Goal: Task Accomplishment & Management: Manage account settings

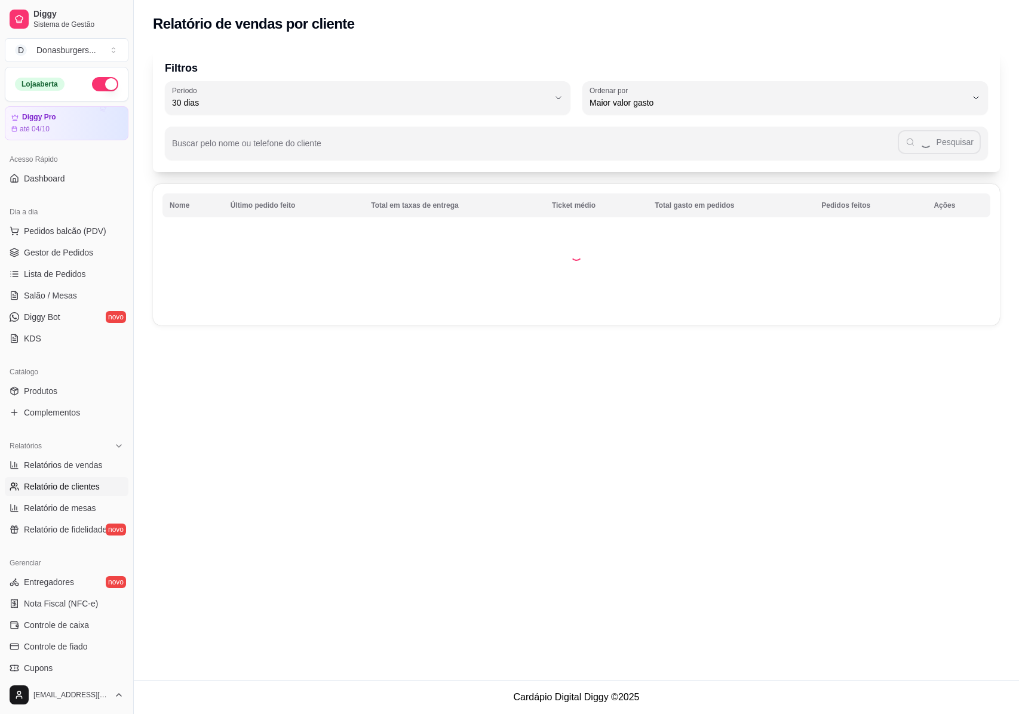
select select "30"
select select "HIGHEST_TOTAL_SPENT_WITH_ORDERS"
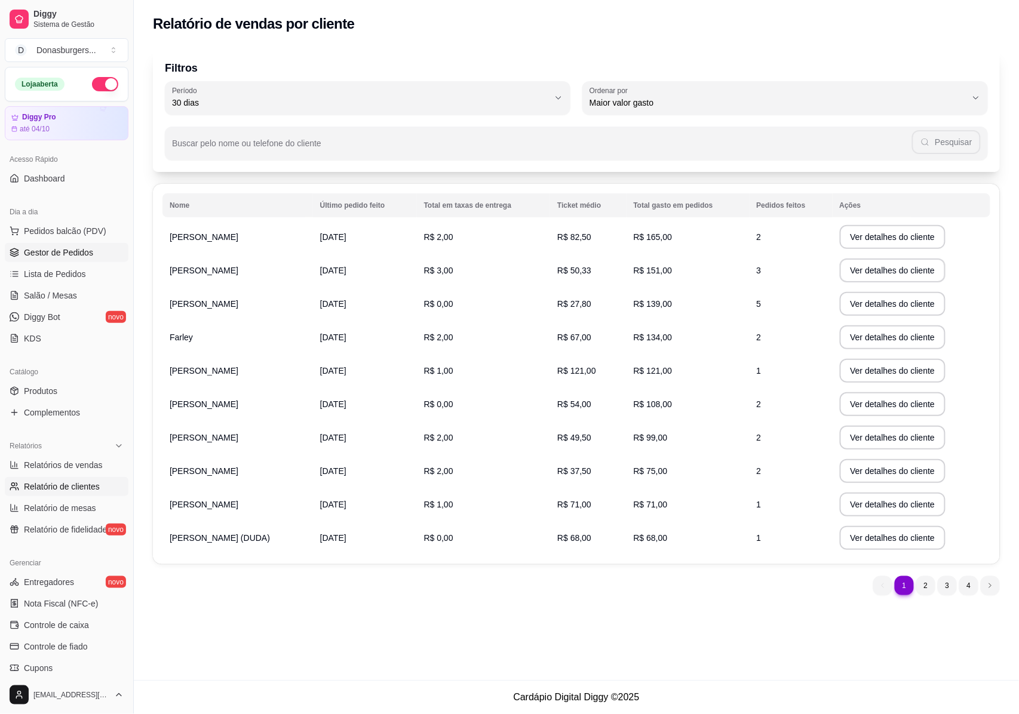
click at [58, 249] on span "Gestor de Pedidos" at bounding box center [58, 253] width 69 height 12
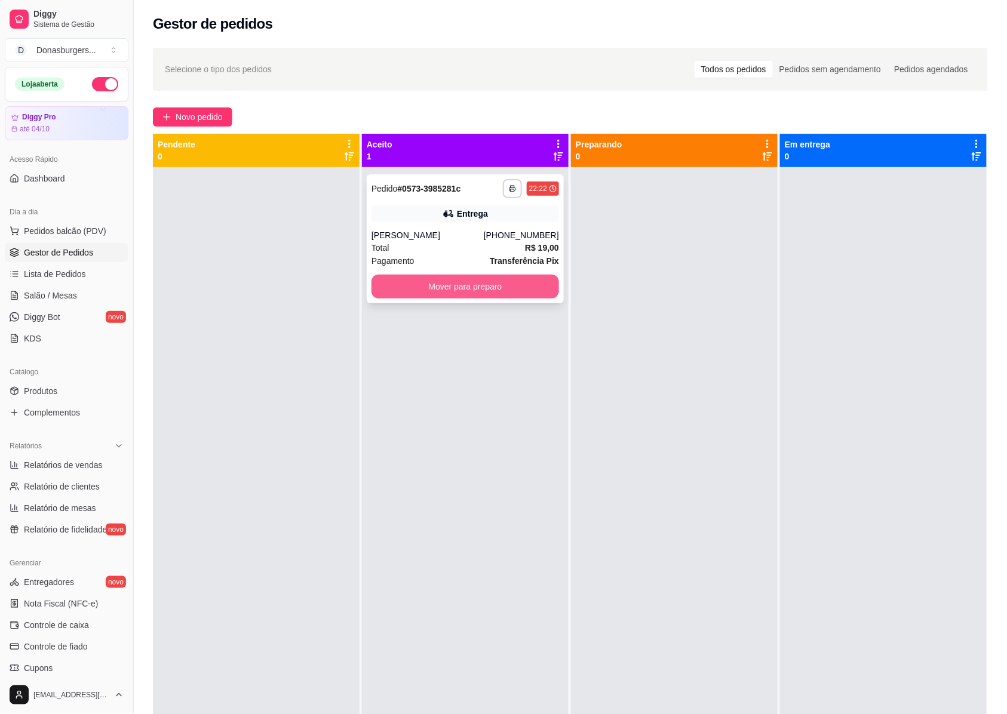
click at [468, 299] on div "**********" at bounding box center [465, 238] width 197 height 129
click at [485, 278] on button "Mover para preparo" at bounding box center [465, 286] width 182 height 23
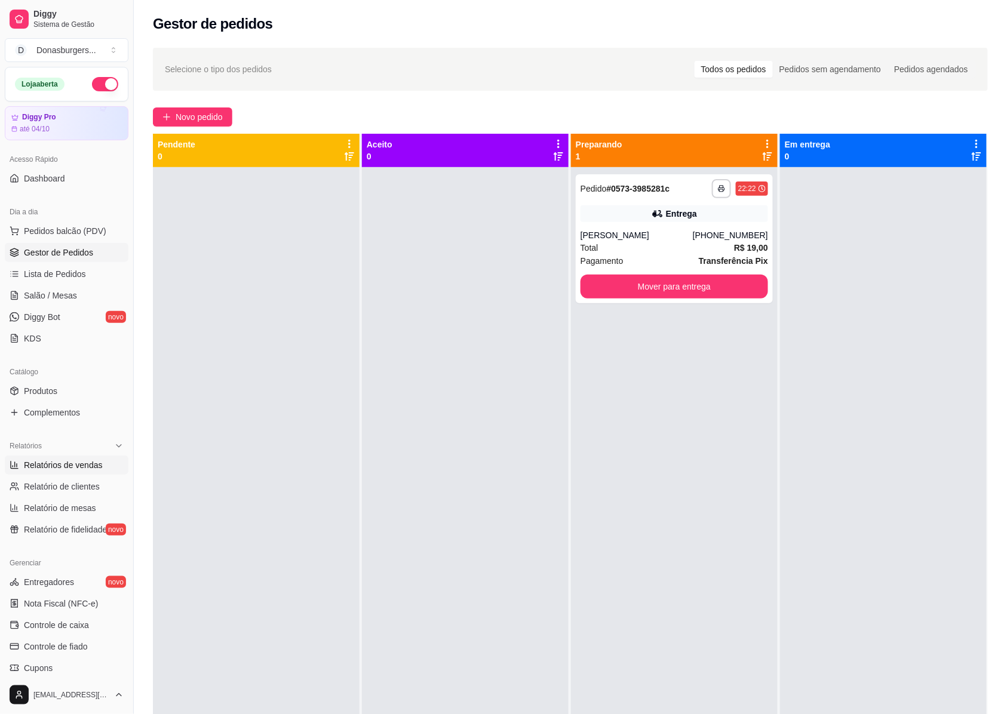
scroll to position [79, 0]
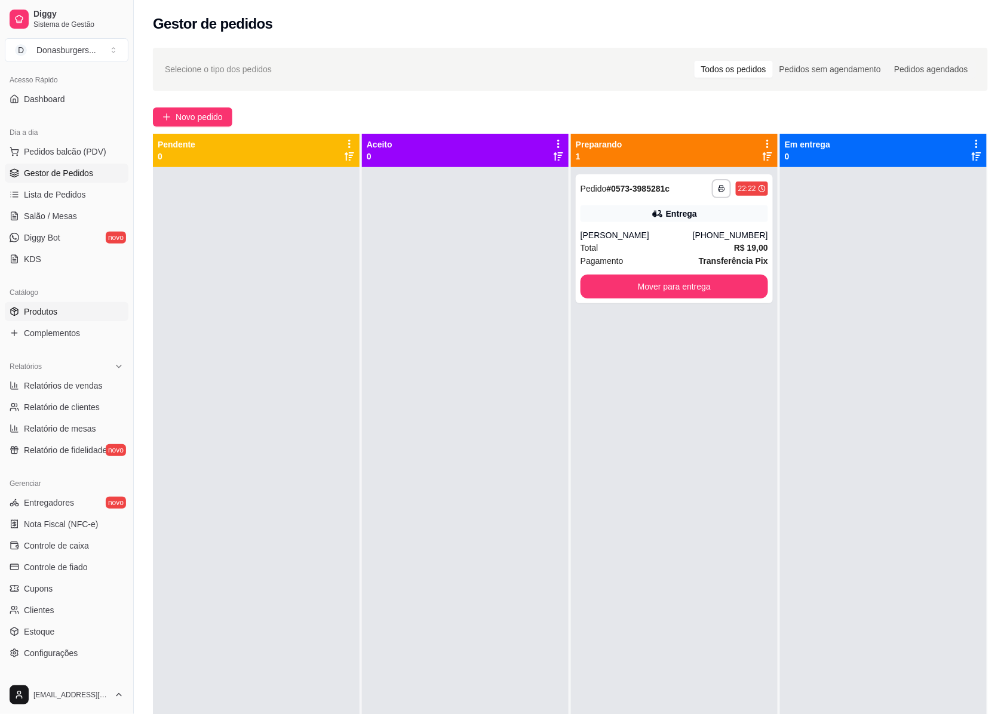
click at [53, 311] on span "Produtos" at bounding box center [40, 312] width 33 height 12
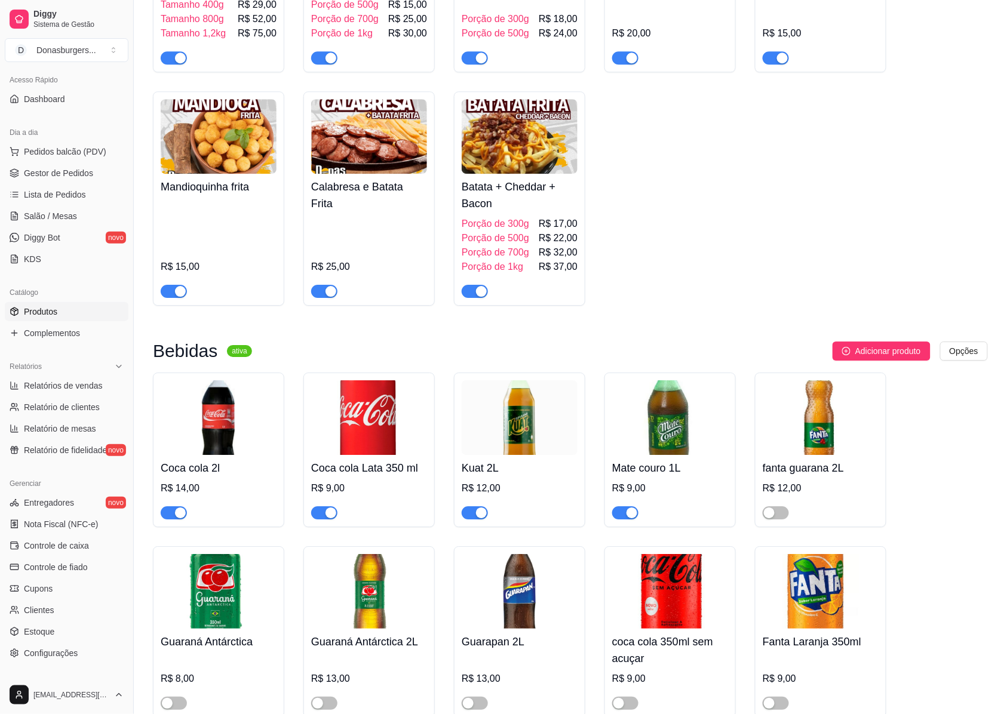
scroll to position [2468, 0]
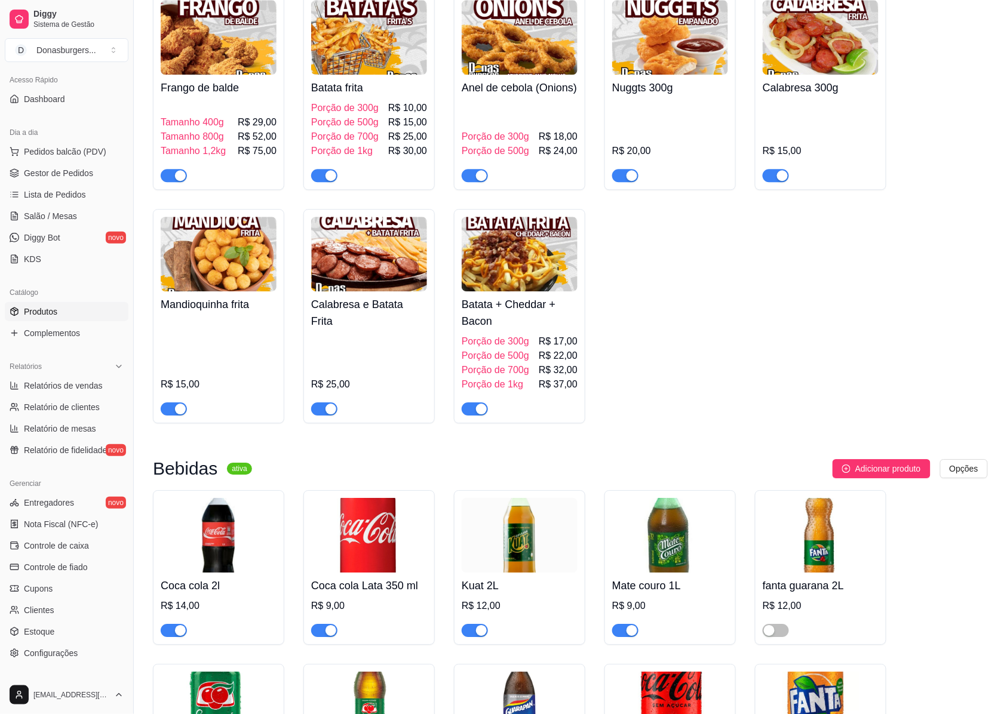
click at [376, 291] on img at bounding box center [369, 254] width 116 height 75
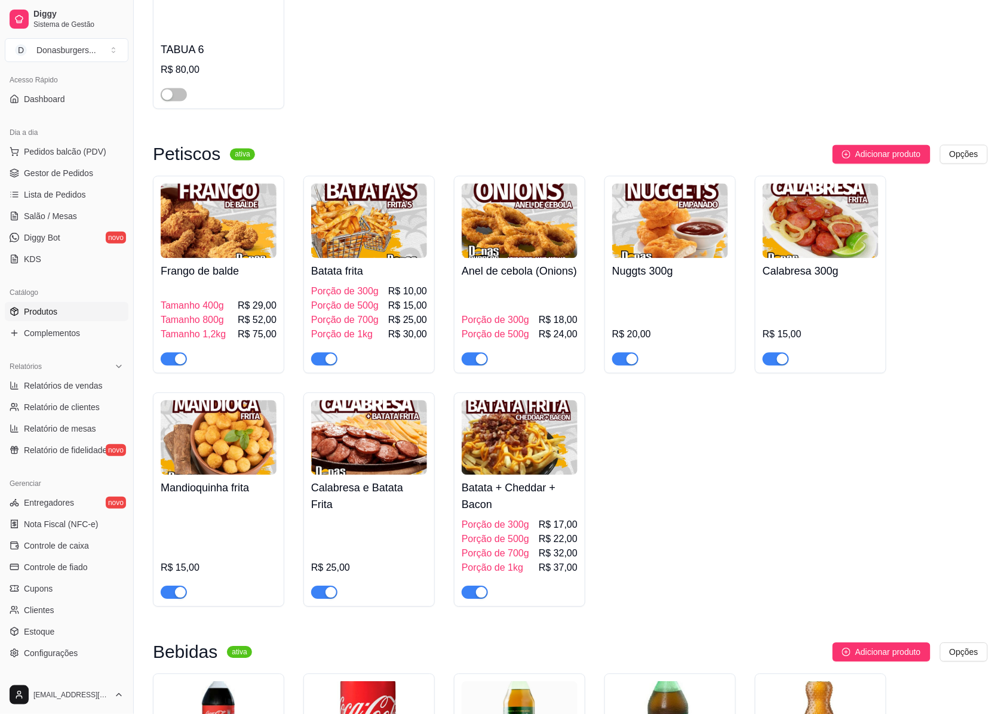
scroll to position [2389, 0]
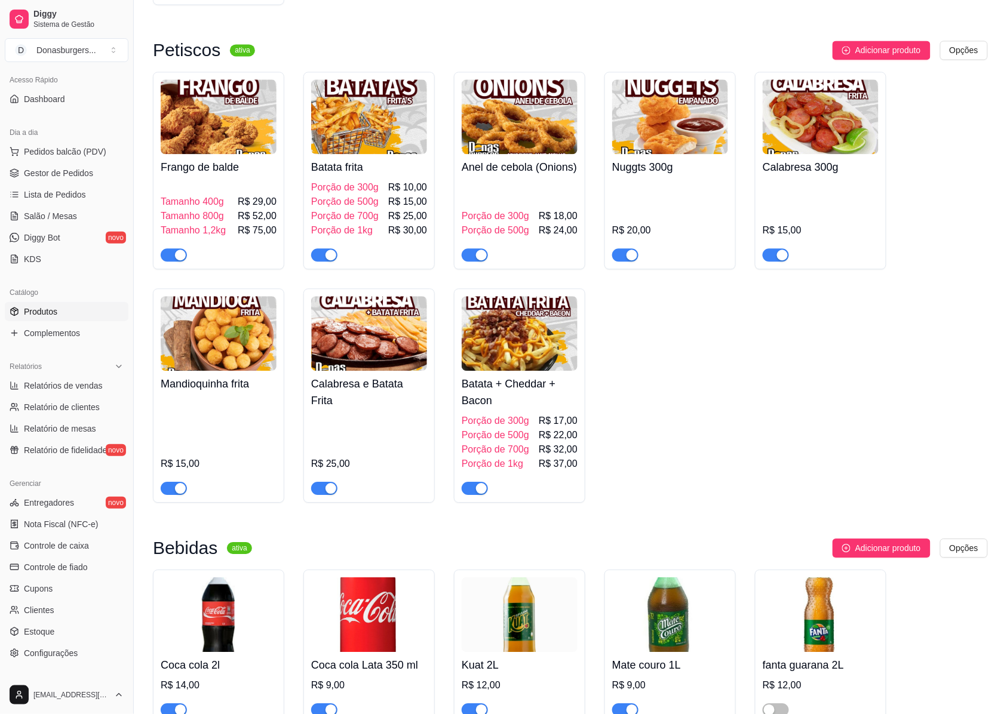
click at [376, 371] on img at bounding box center [369, 333] width 116 height 75
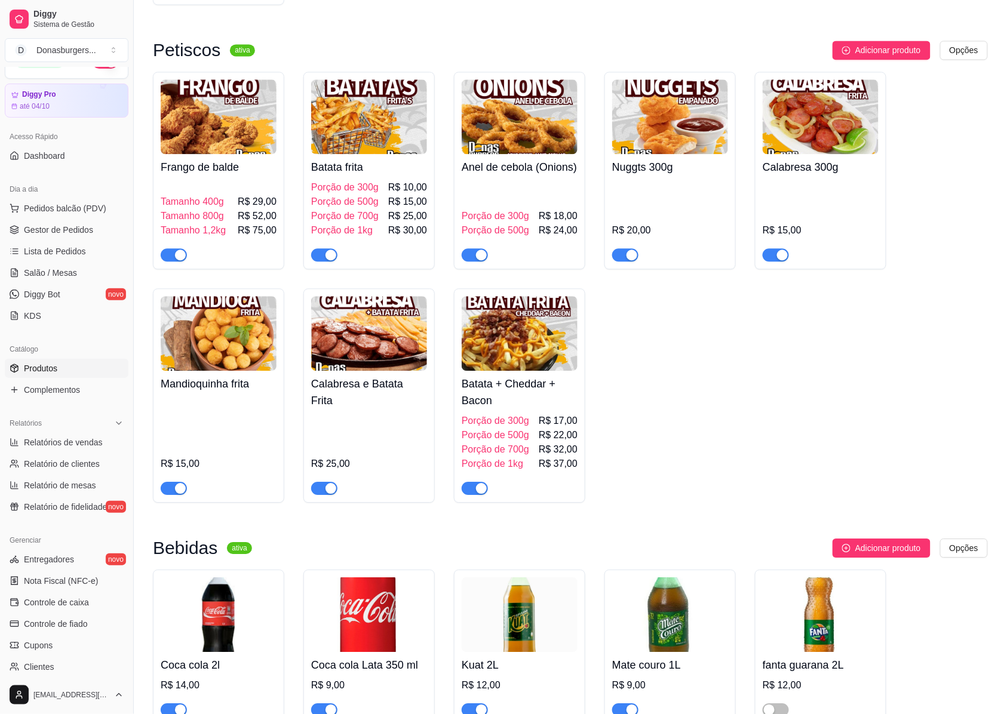
scroll to position [0, 0]
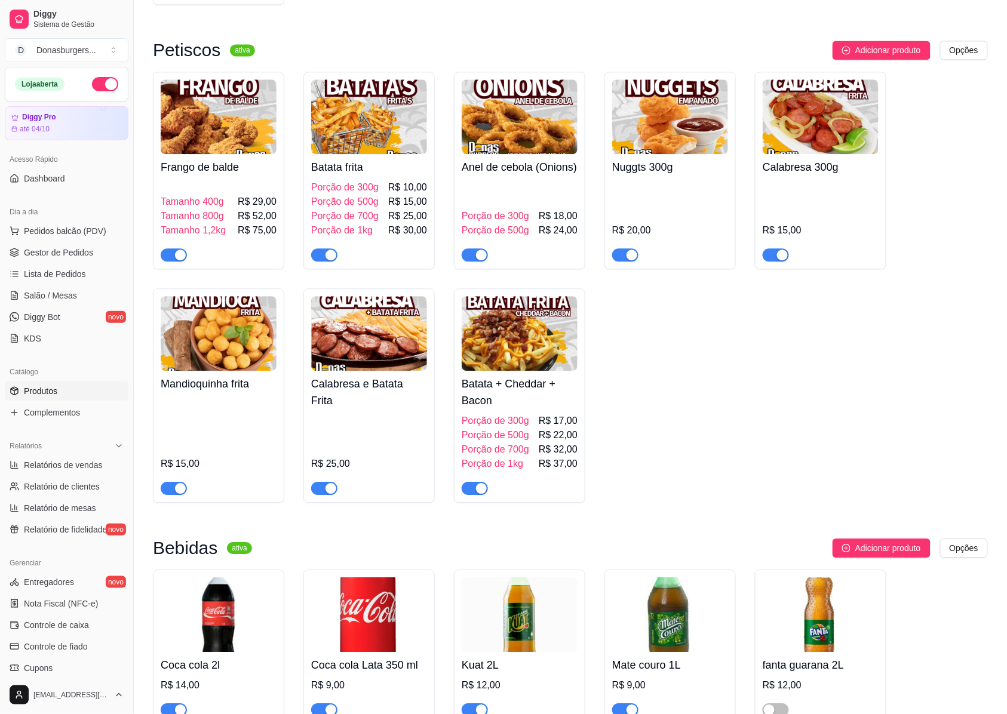
click at [99, 81] on button "button" at bounding box center [105, 84] width 26 height 14
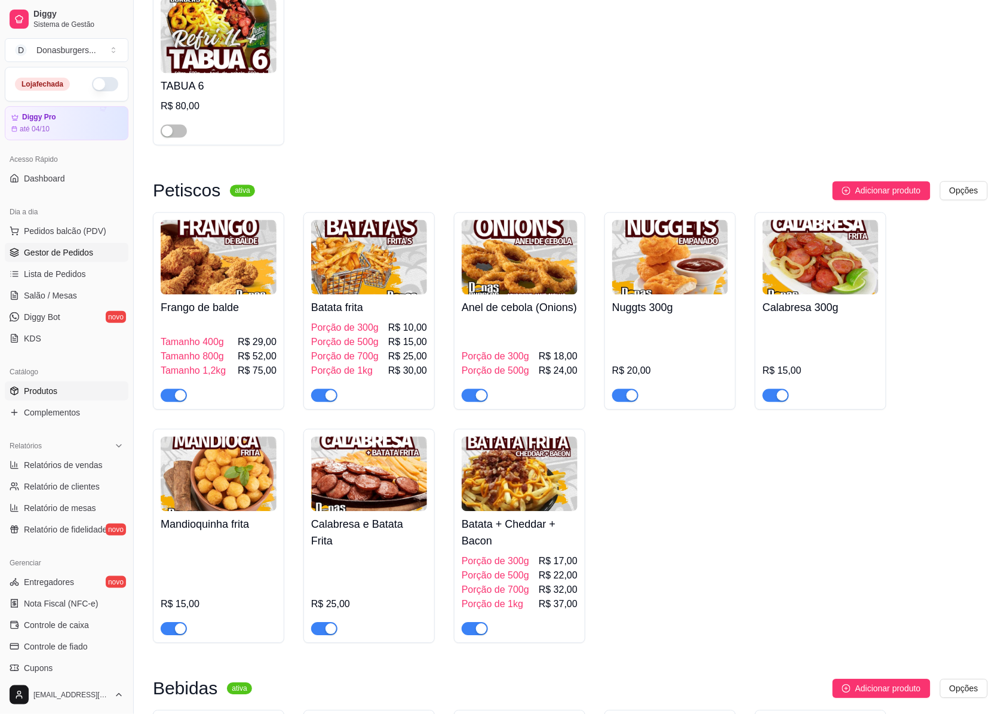
scroll to position [1991, 0]
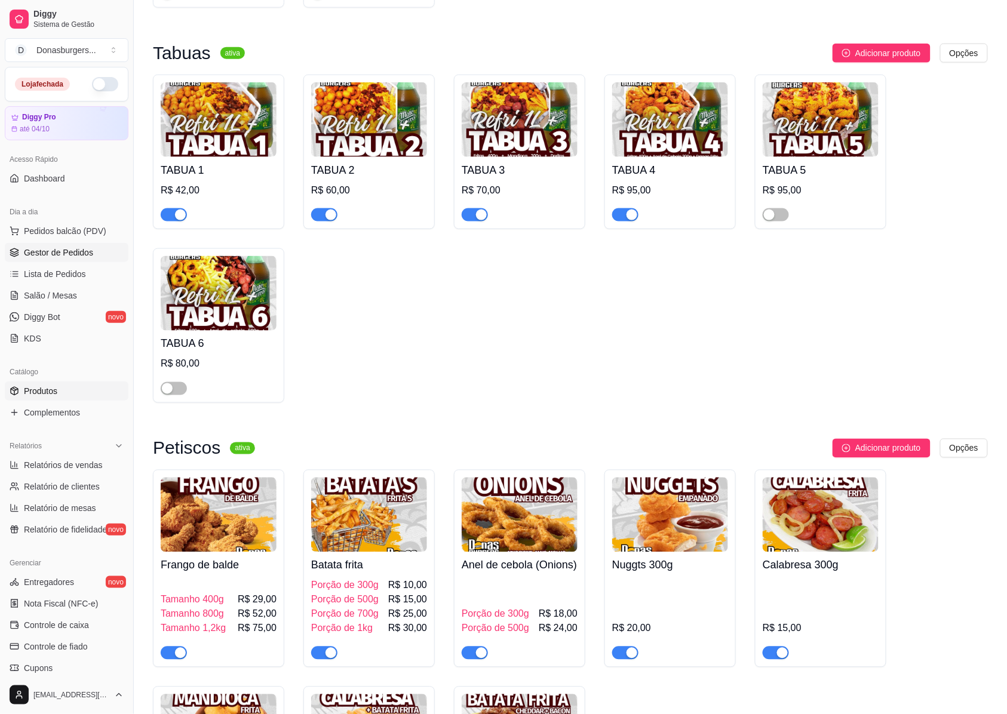
click at [73, 246] on link "Gestor de Pedidos" at bounding box center [67, 252] width 124 height 19
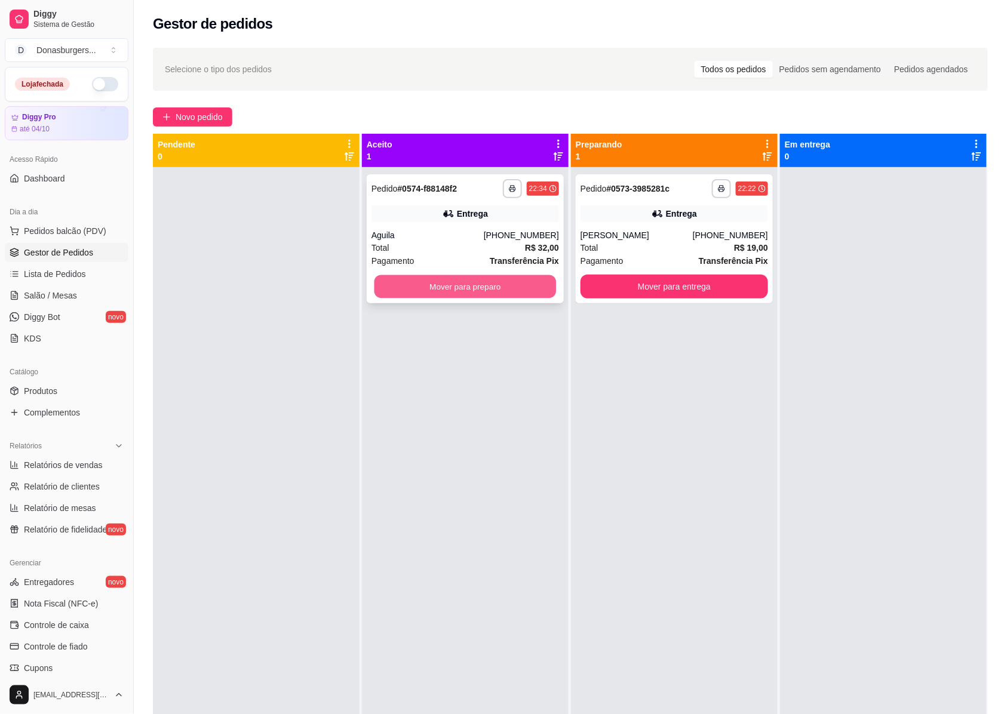
click at [476, 288] on button "Mover para preparo" at bounding box center [465, 286] width 182 height 23
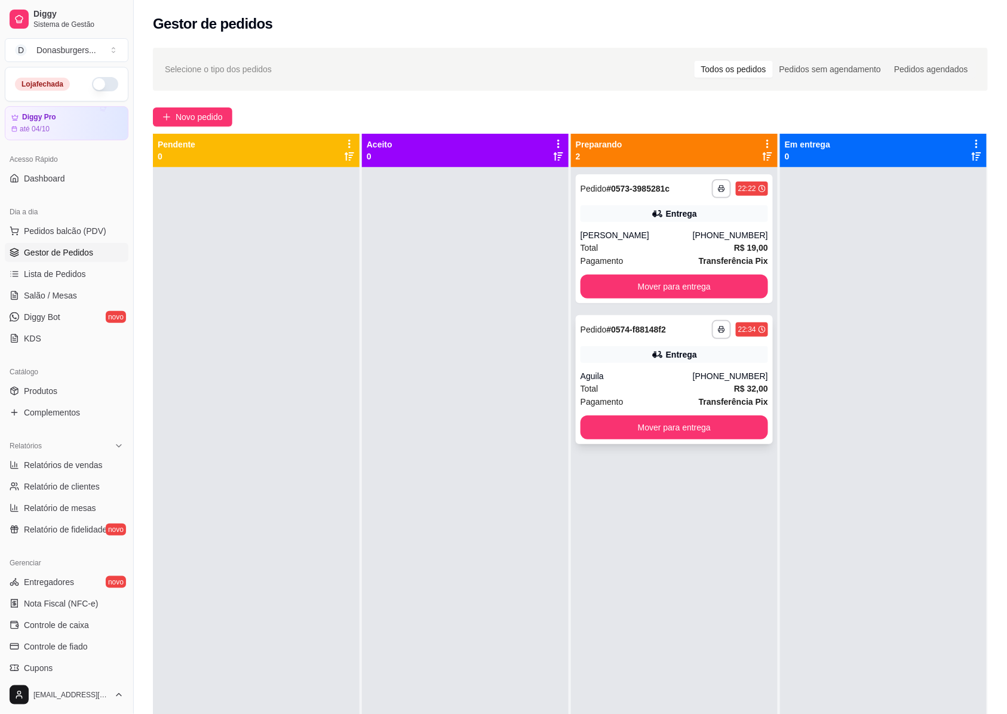
click at [631, 383] on div "Total R$ 32,00" at bounding box center [675, 388] width 188 height 13
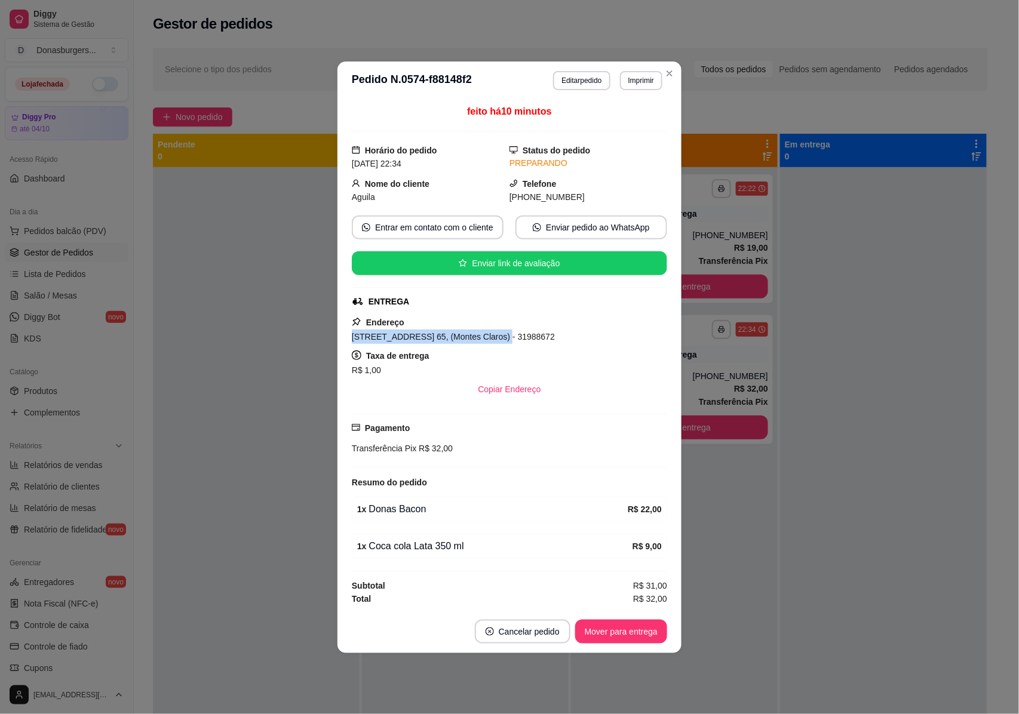
drag, startPoint x: 352, startPoint y: 334, endPoint x: 484, endPoint y: 333, distance: 132.0
click at [484, 333] on span "[STREET_ADDRESS] 65, (Montes Claros) - 31988672" at bounding box center [453, 337] width 203 height 10
copy span "[STREET_ADDRESS] 65"
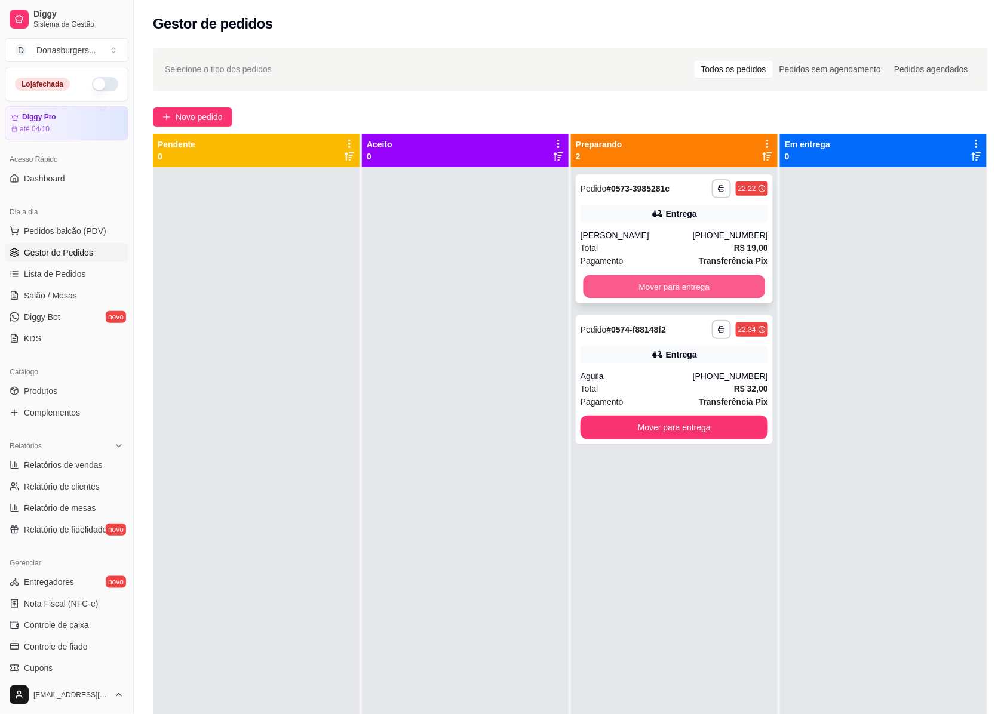
click at [669, 285] on button "Mover para entrega" at bounding box center [675, 286] width 182 height 23
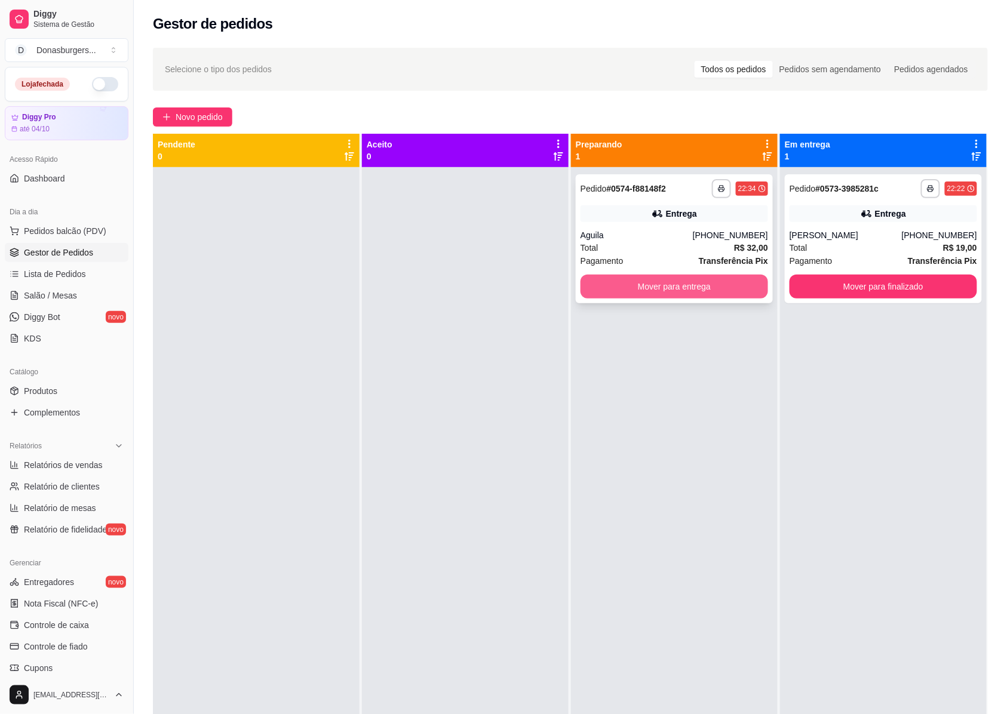
click at [672, 282] on button "Mover para entrega" at bounding box center [675, 287] width 188 height 24
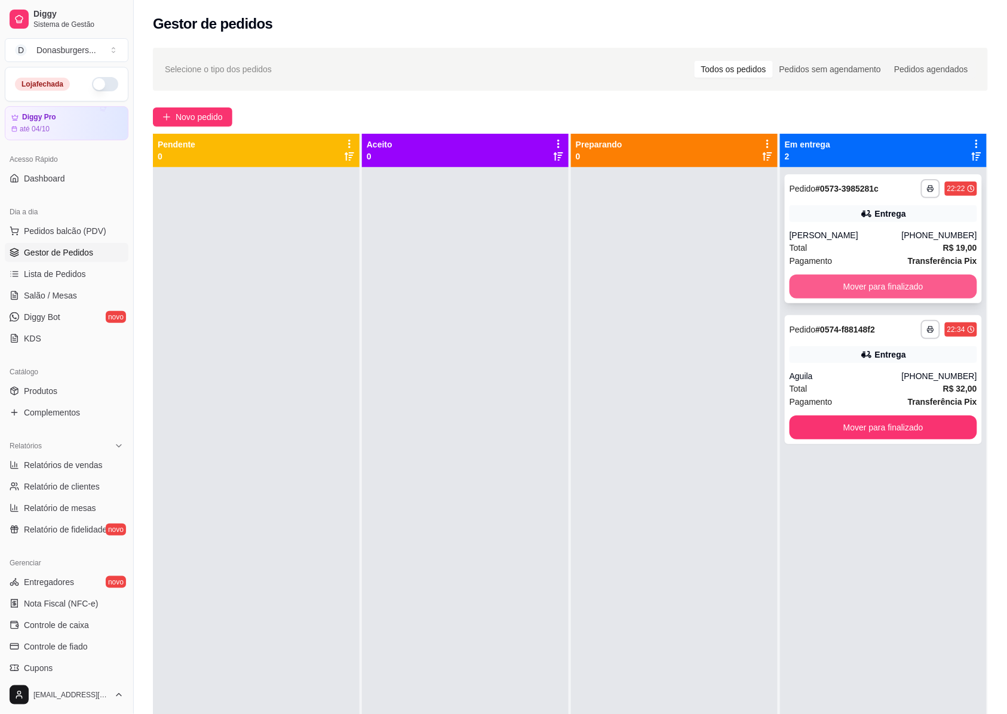
click at [871, 287] on button "Mover para finalizado" at bounding box center [884, 287] width 188 height 24
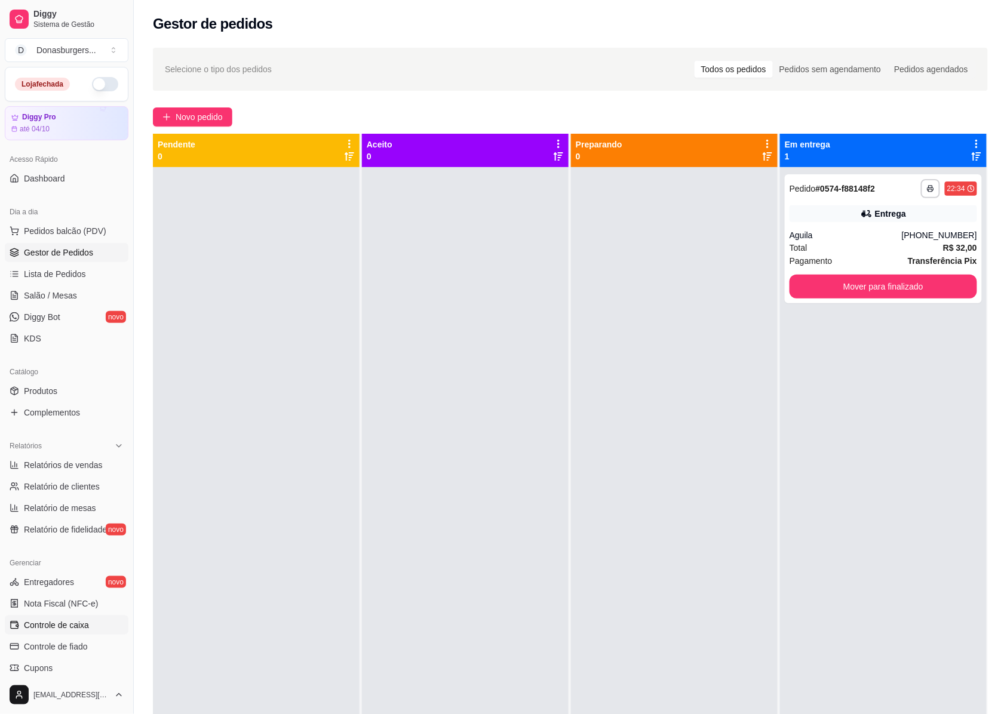
click at [81, 628] on span "Controle de caixa" at bounding box center [56, 625] width 65 height 12
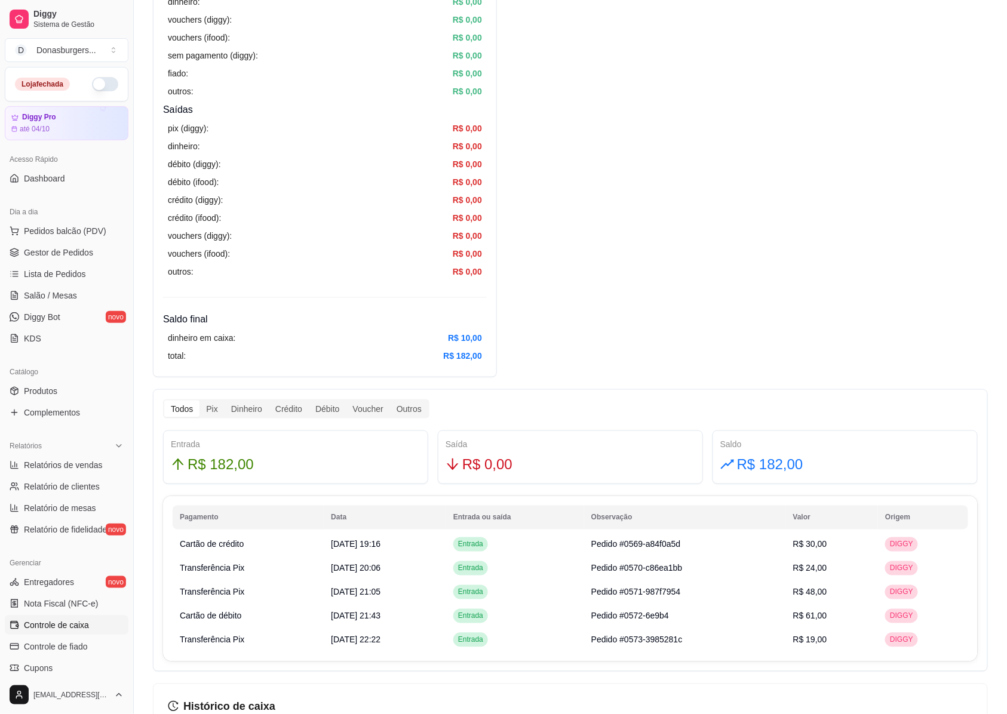
scroll to position [398, 0]
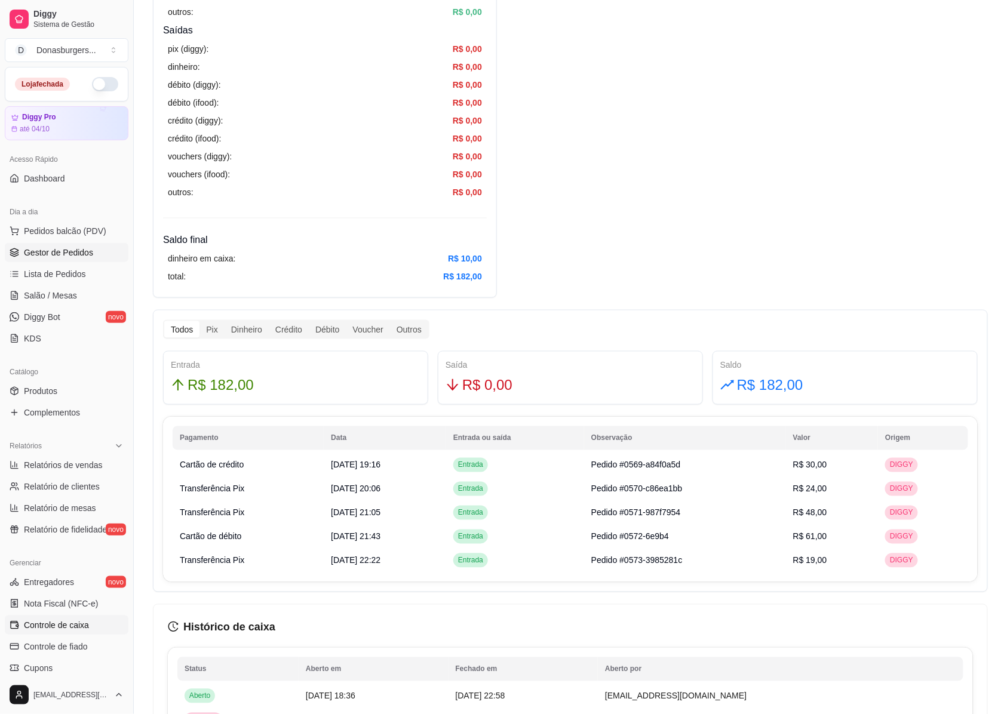
click at [75, 256] on span "Gestor de Pedidos" at bounding box center [58, 253] width 69 height 12
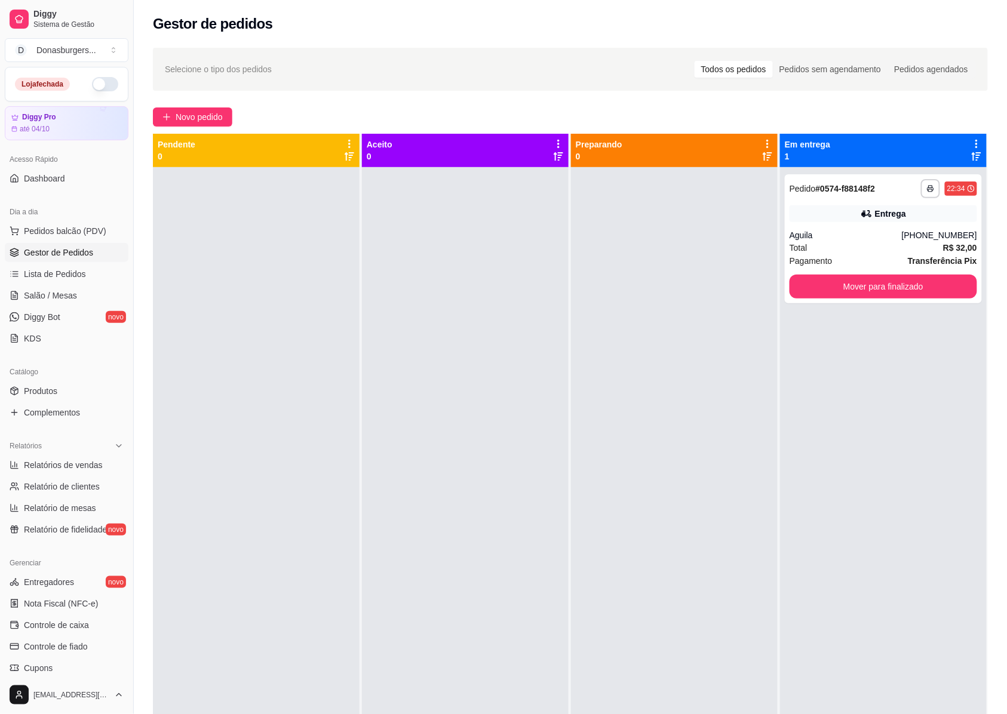
click at [56, 251] on span "Gestor de Pedidos" at bounding box center [58, 253] width 69 height 12
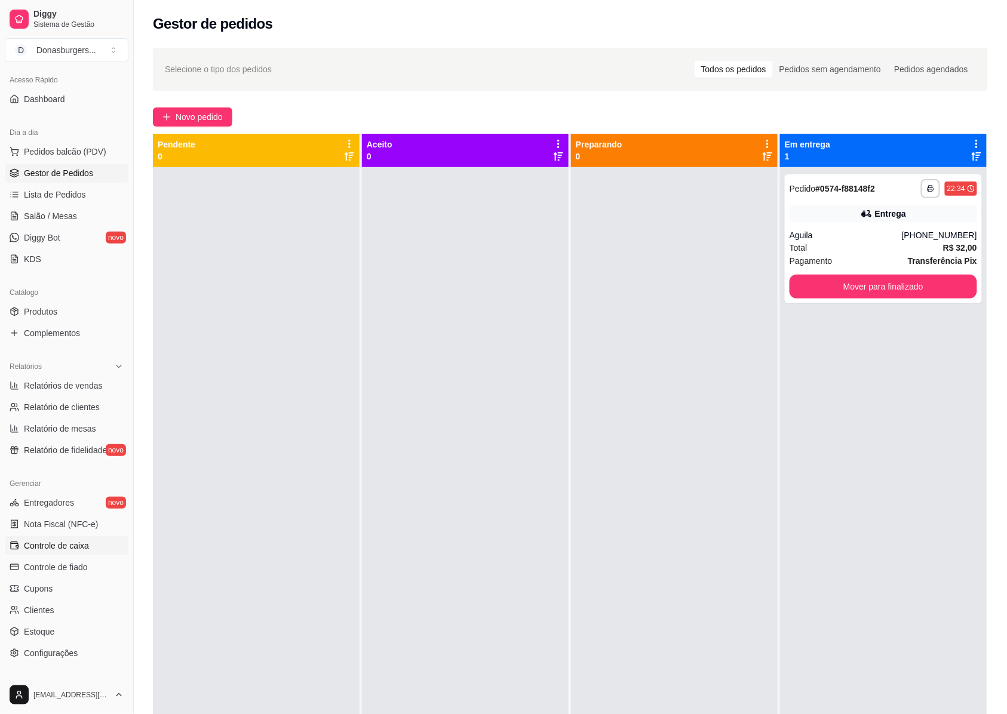
click at [67, 539] on link "Controle de caixa" at bounding box center [67, 545] width 124 height 19
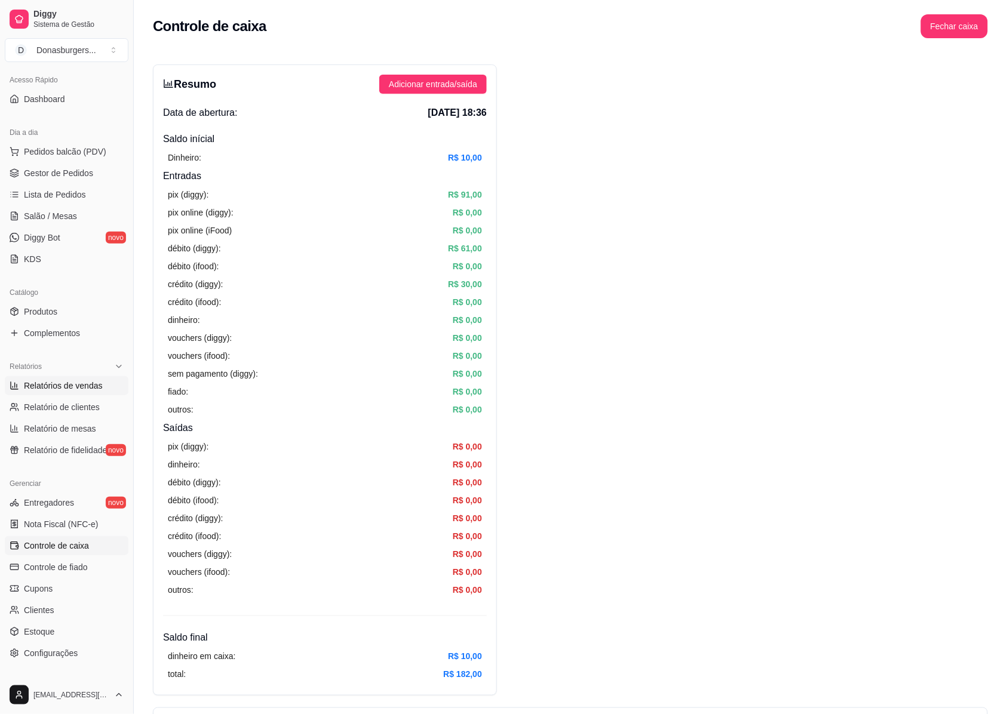
click at [80, 385] on span "Relatórios de vendas" at bounding box center [63, 386] width 79 height 12
select select "ALL"
select select "0"
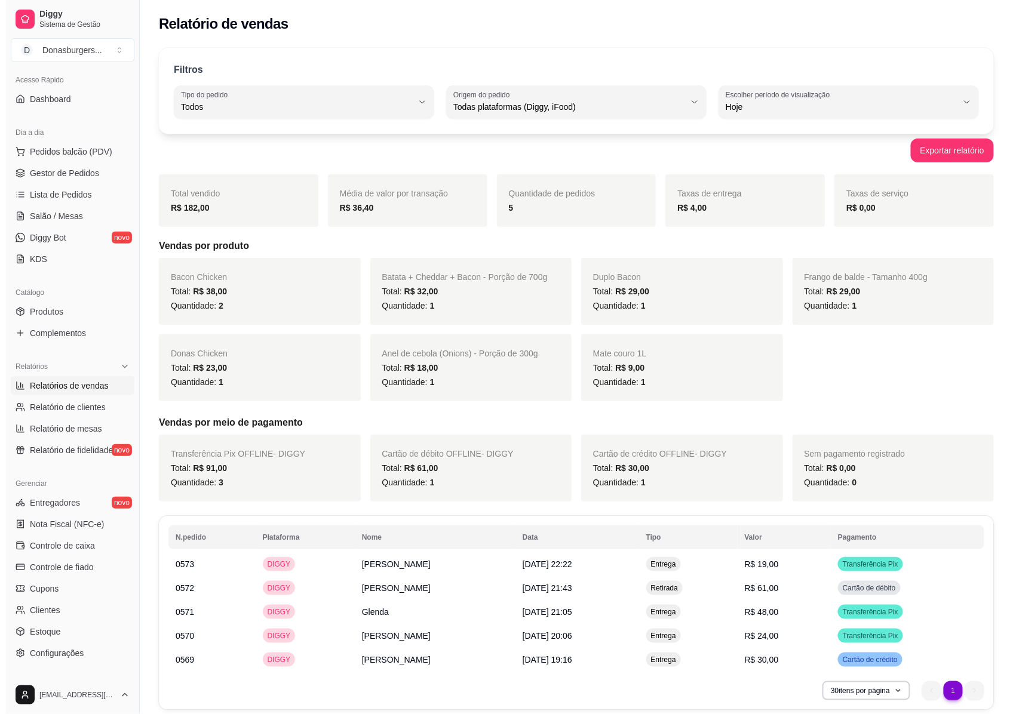
scroll to position [49, 0]
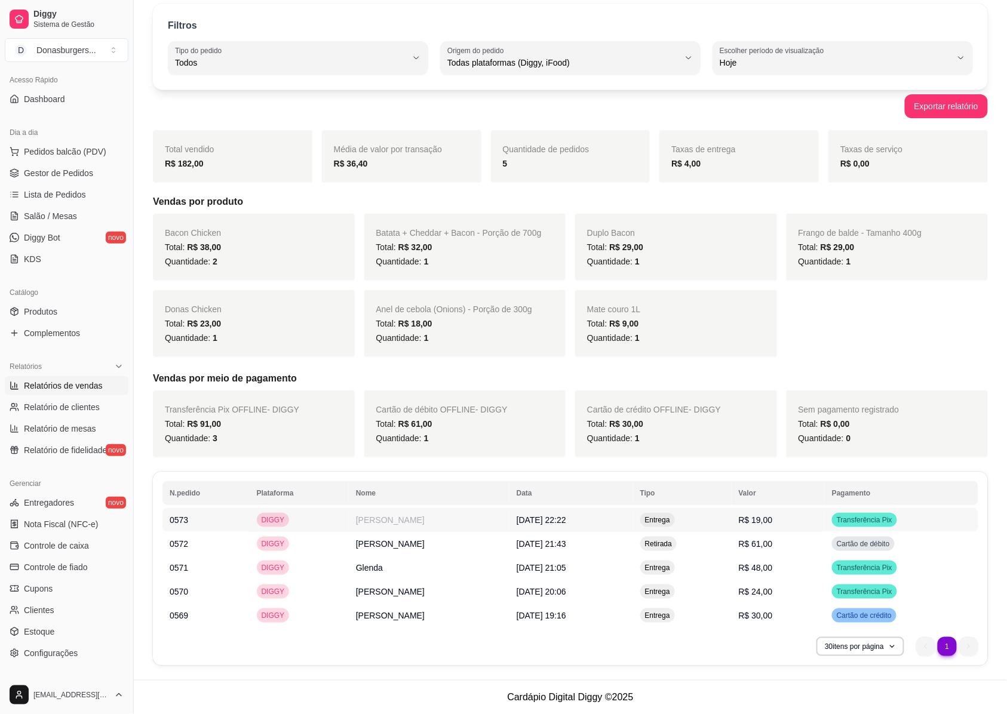
click at [368, 518] on td "[PERSON_NAME]" at bounding box center [429, 520] width 161 height 24
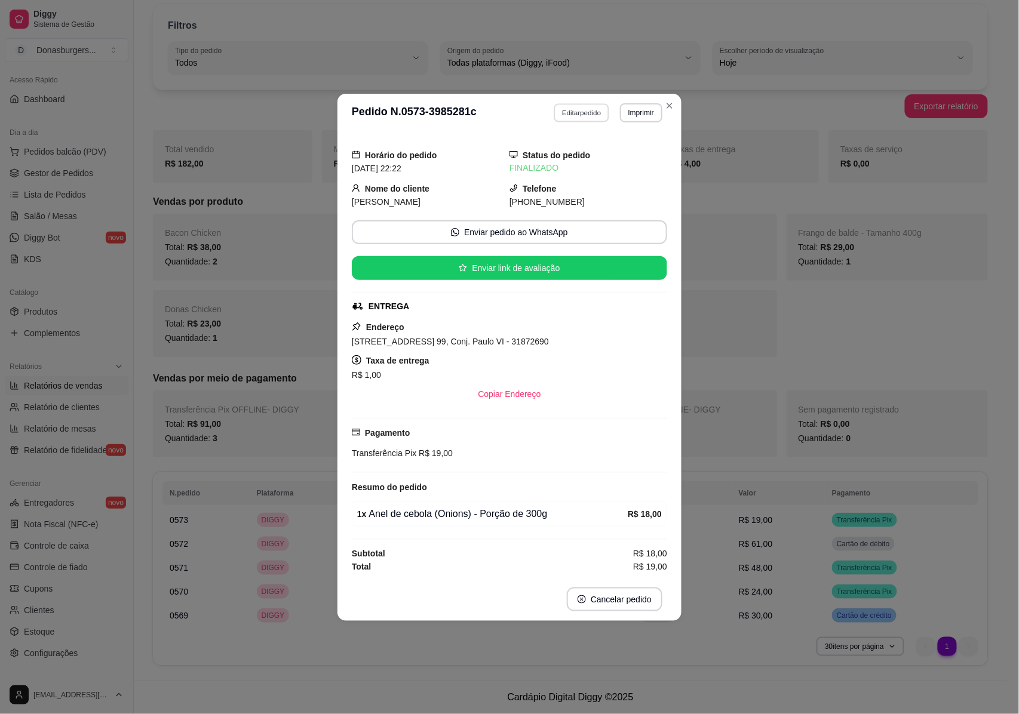
click at [583, 106] on button "Editar pedido" at bounding box center [582, 112] width 56 height 19
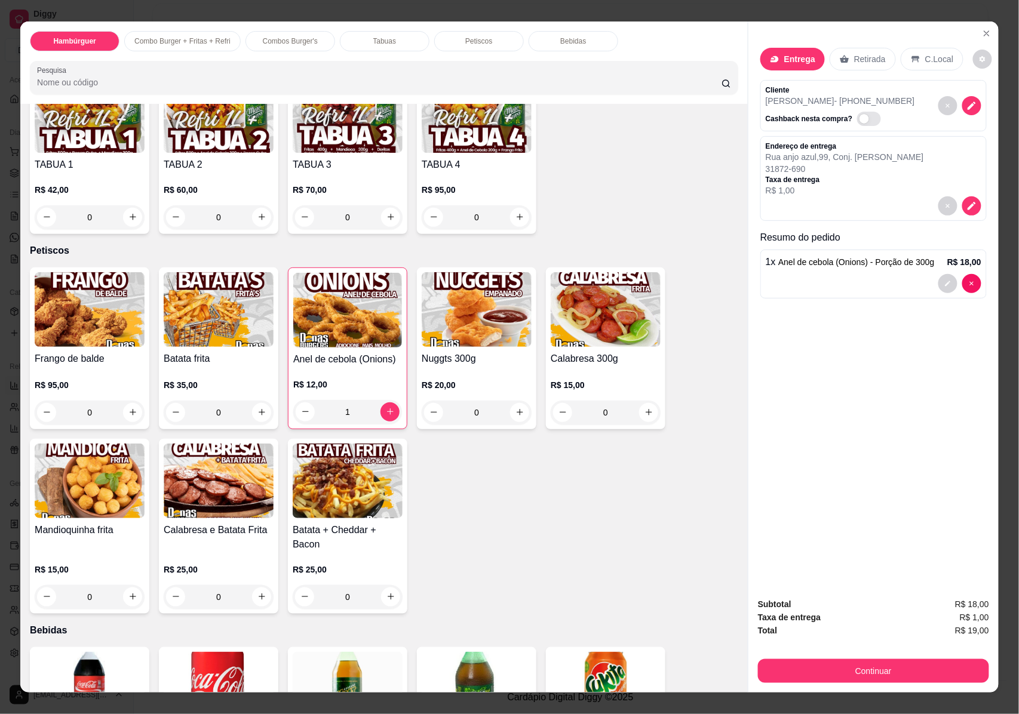
scroll to position [1114, 0]
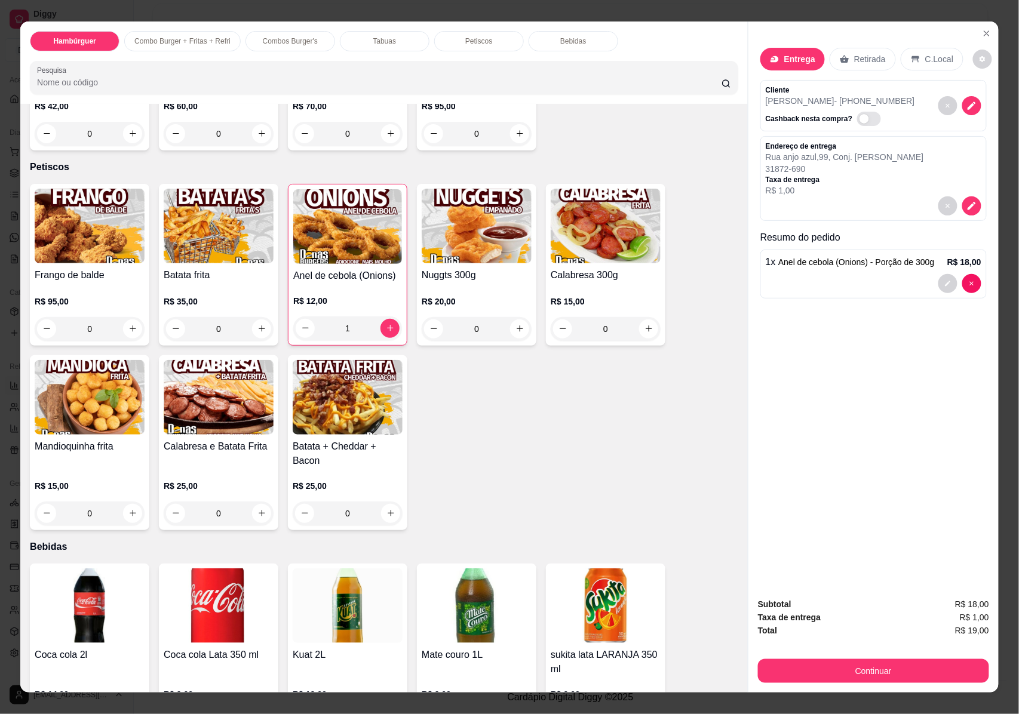
click at [349, 250] on img at bounding box center [347, 226] width 109 height 75
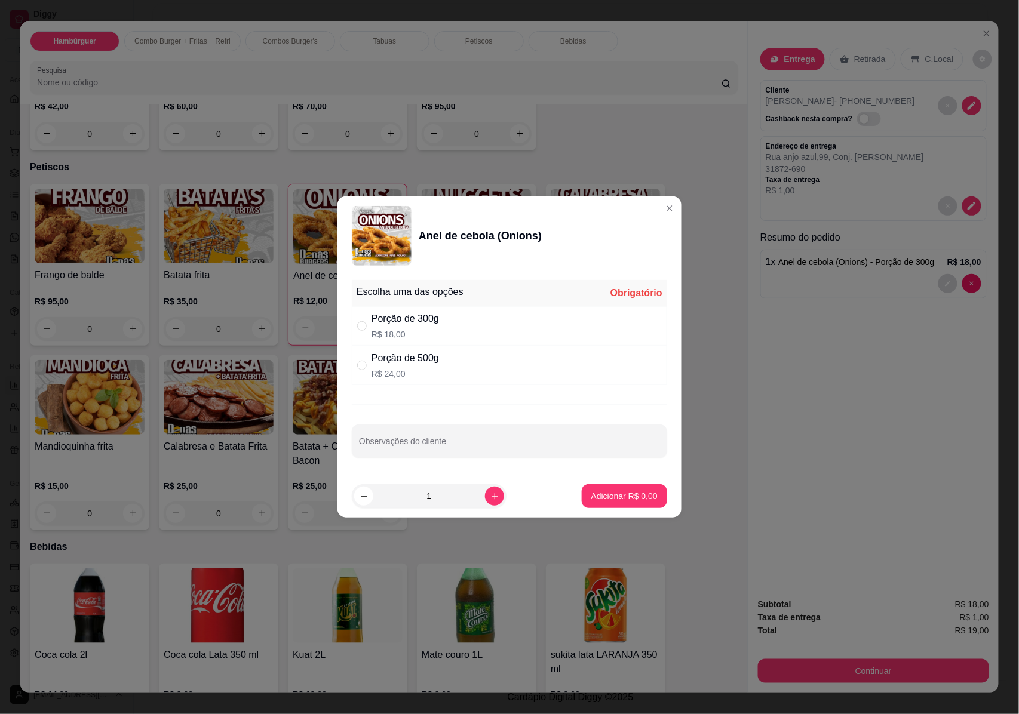
click at [428, 327] on div "Porção de 300g R$ 18,00" at bounding box center [404, 326] width 67 height 29
radio input "true"
click at [612, 496] on p "Adicionar R$ 18,00" at bounding box center [621, 496] width 71 height 12
type input "2"
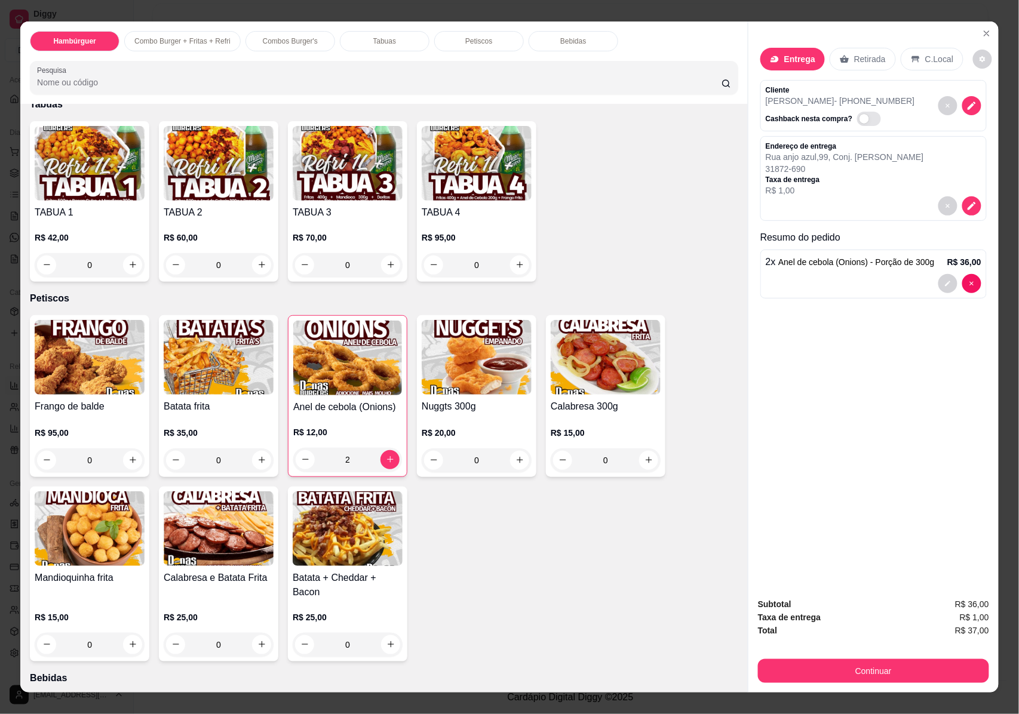
scroll to position [956, 0]
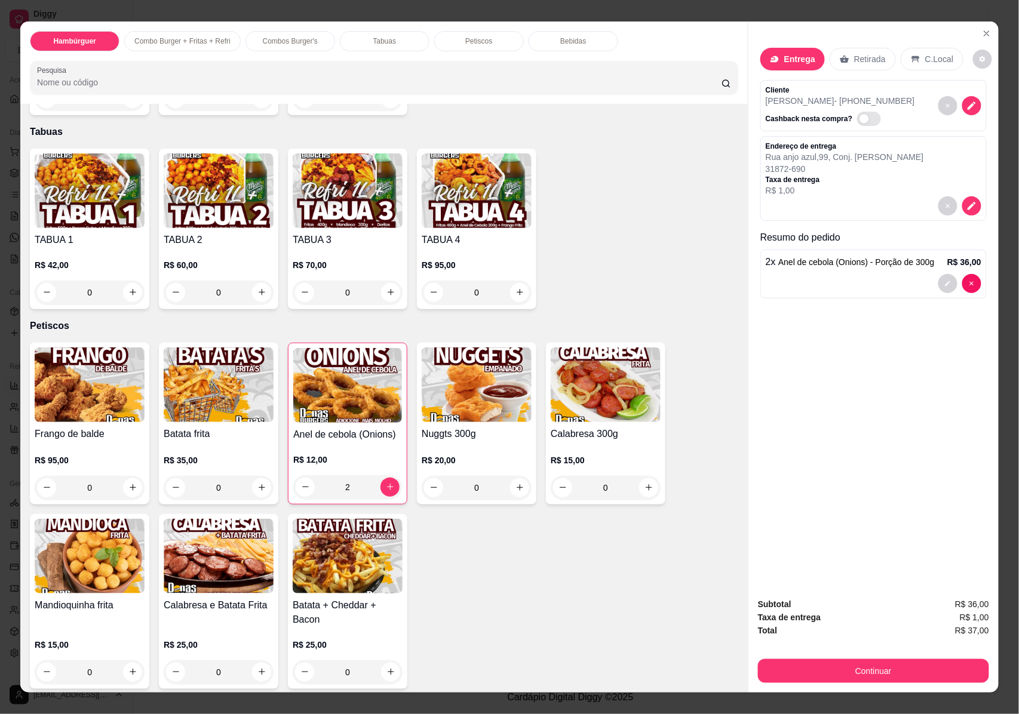
click at [202, 565] on img at bounding box center [219, 556] width 110 height 75
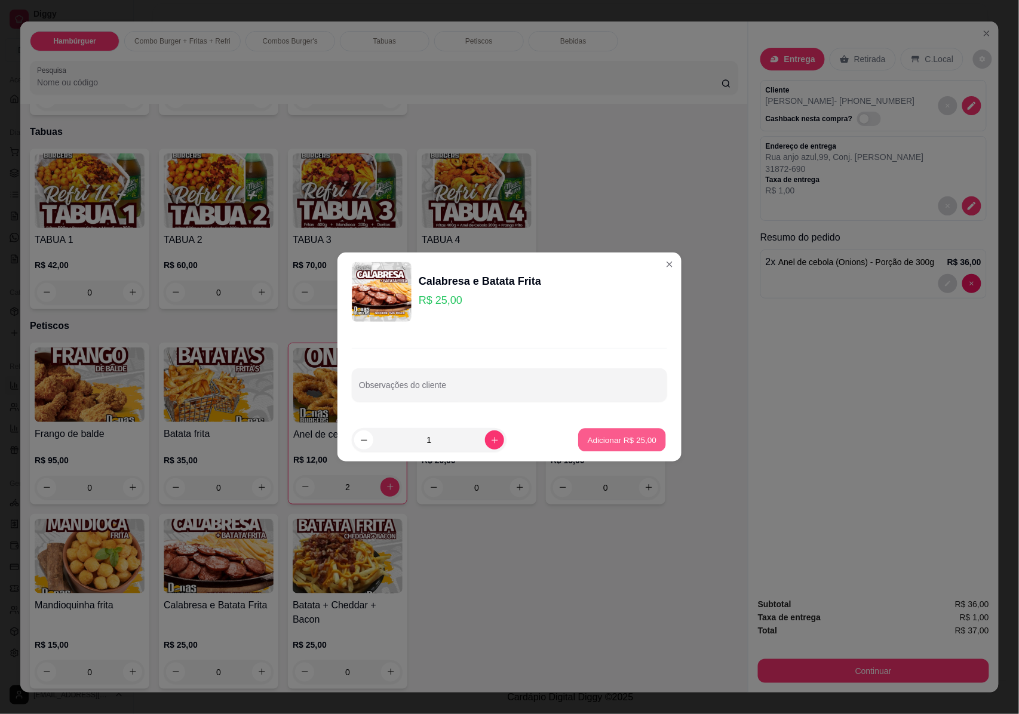
click at [610, 431] on button "Adicionar R$ 25,00" at bounding box center [622, 440] width 88 height 23
type input "1"
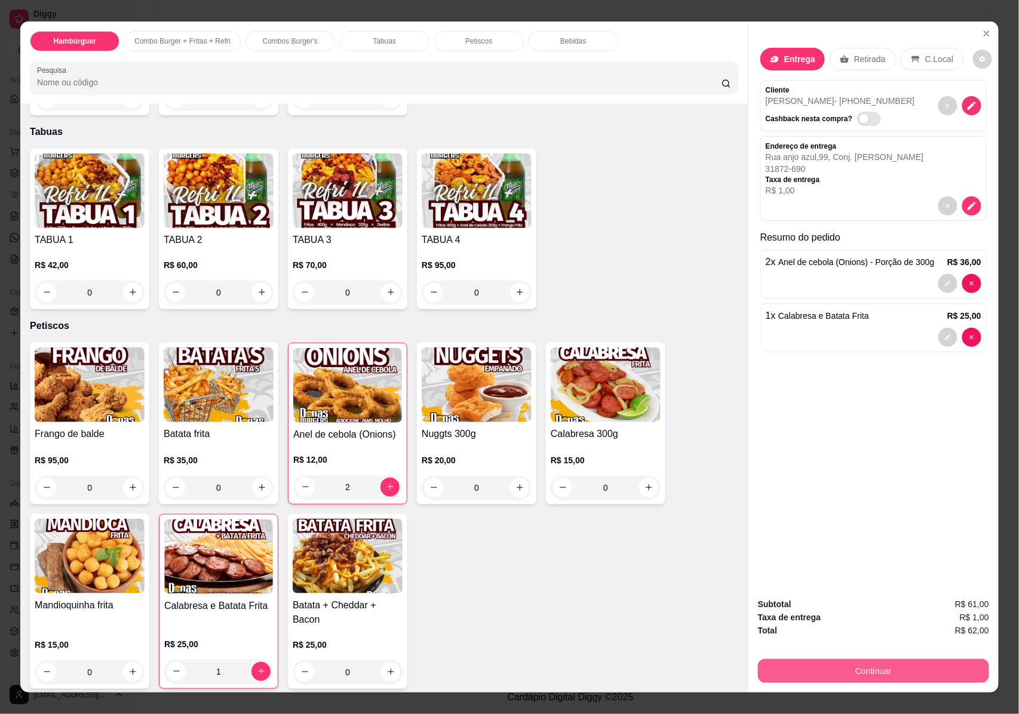
click at [872, 672] on button "Continuar" at bounding box center [873, 671] width 231 height 24
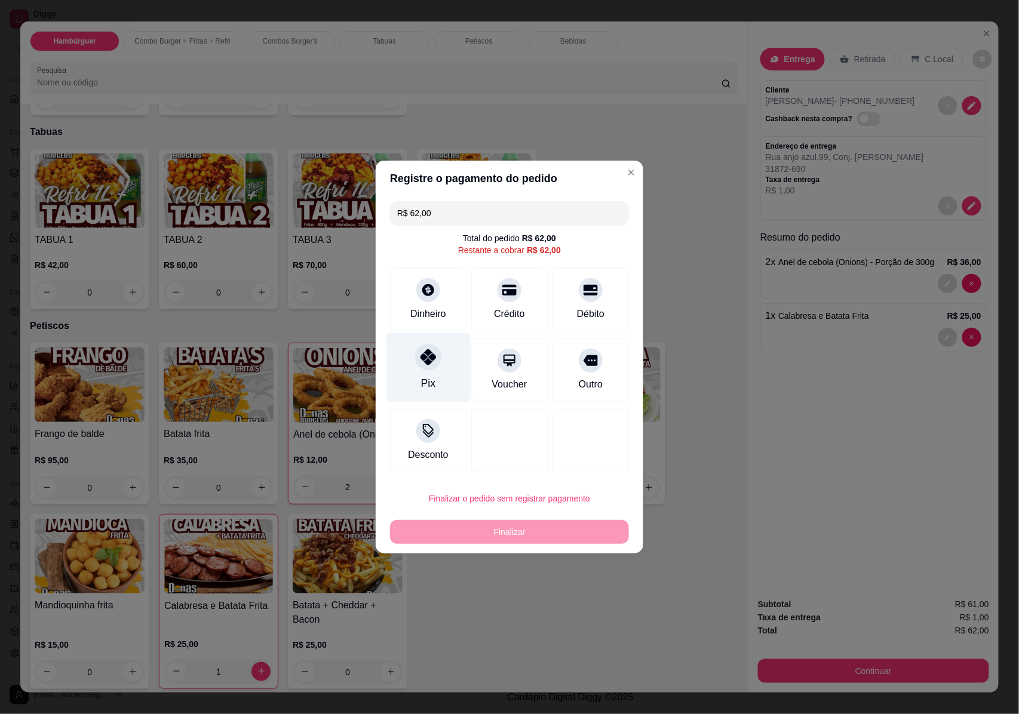
click at [435, 376] on div "Pix" at bounding box center [428, 368] width 84 height 70
type input "R$ 0,00"
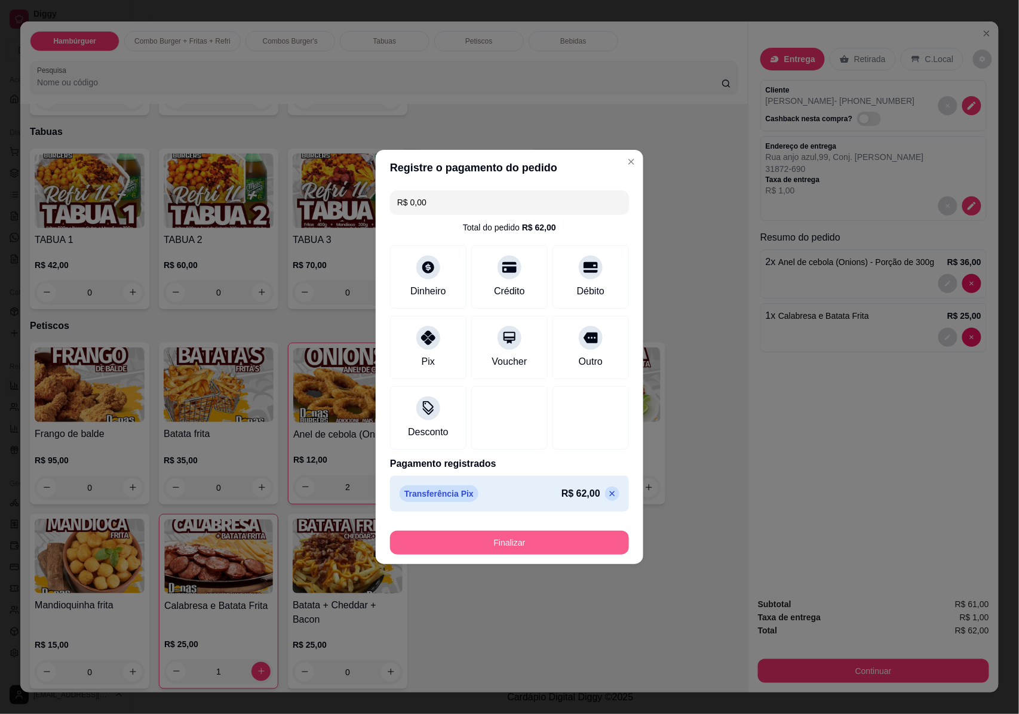
click at [495, 533] on button "Finalizar" at bounding box center [509, 543] width 239 height 24
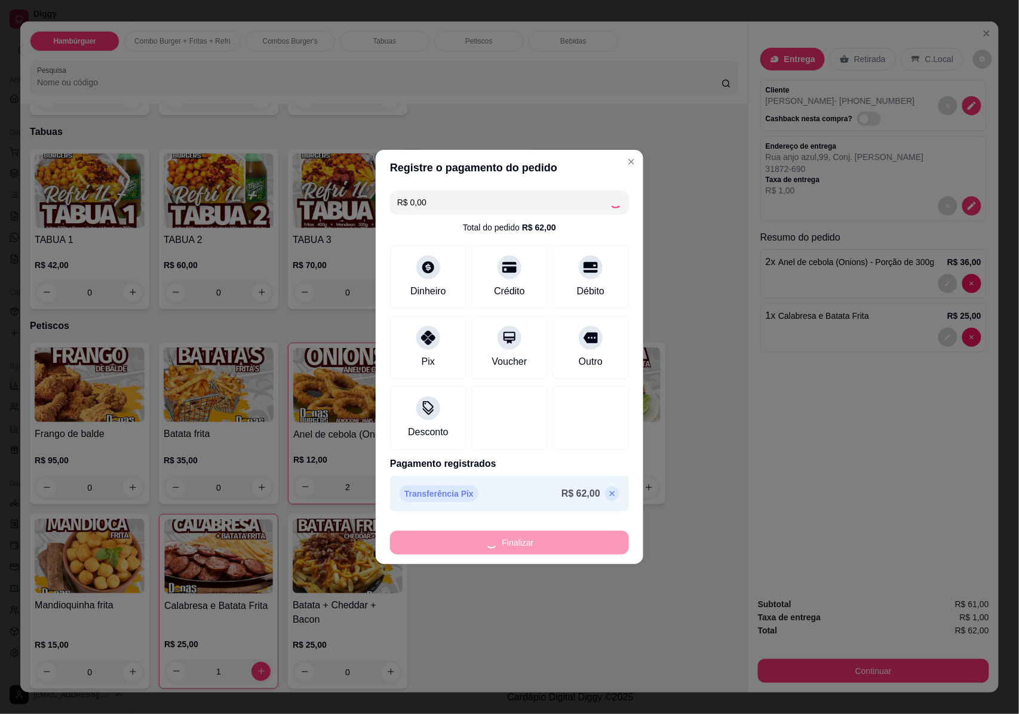
type input "0"
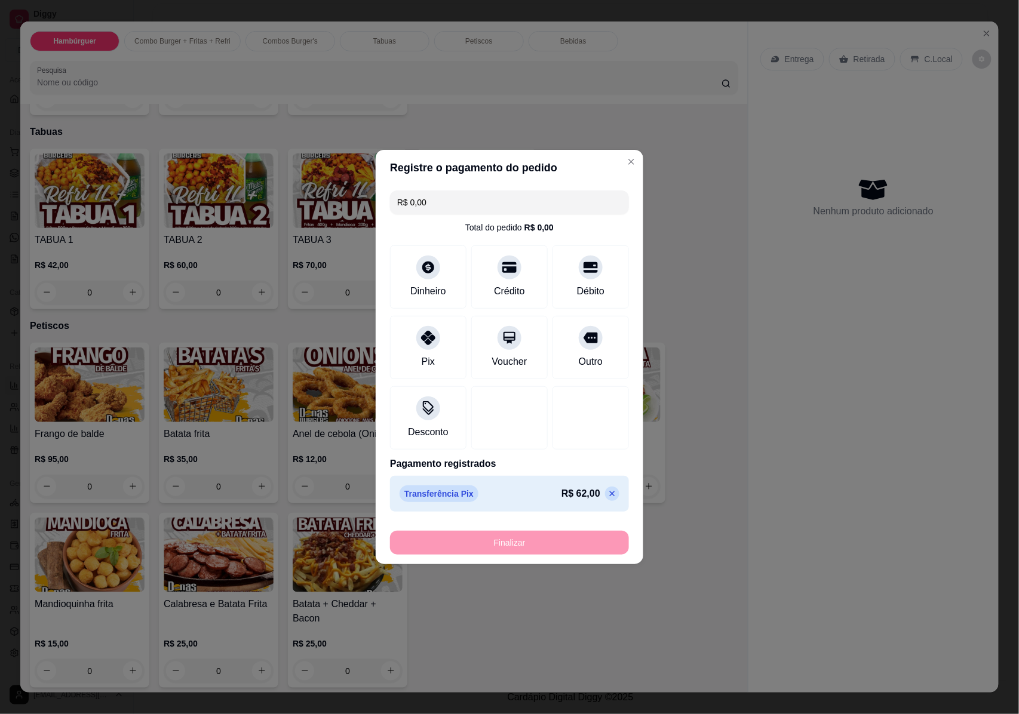
type input "-R$ 62,00"
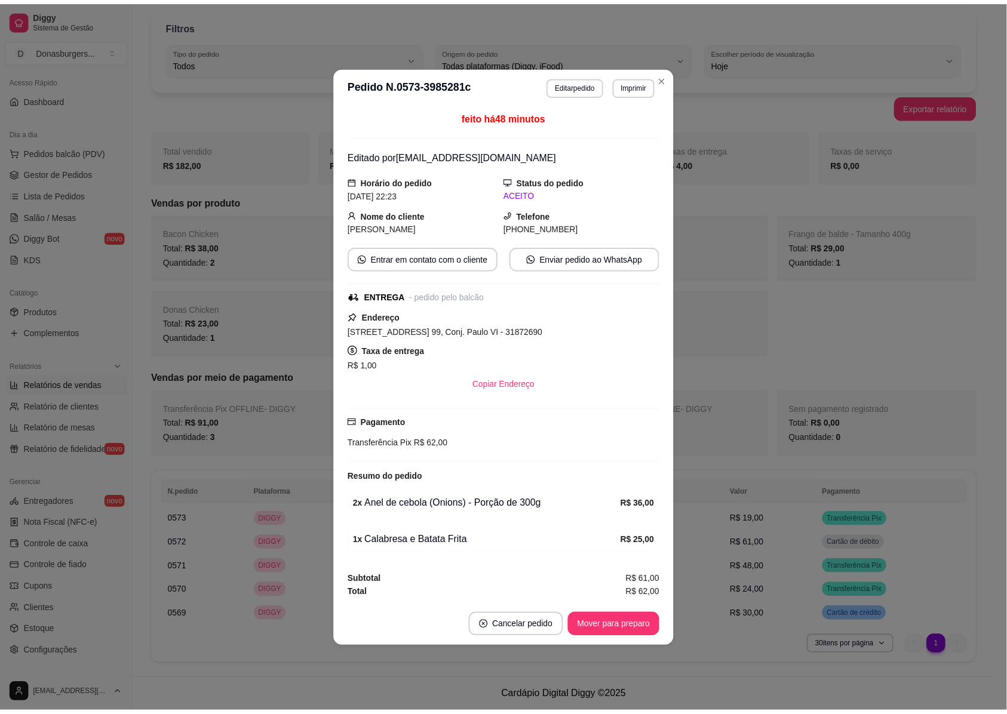
scroll to position [25, 0]
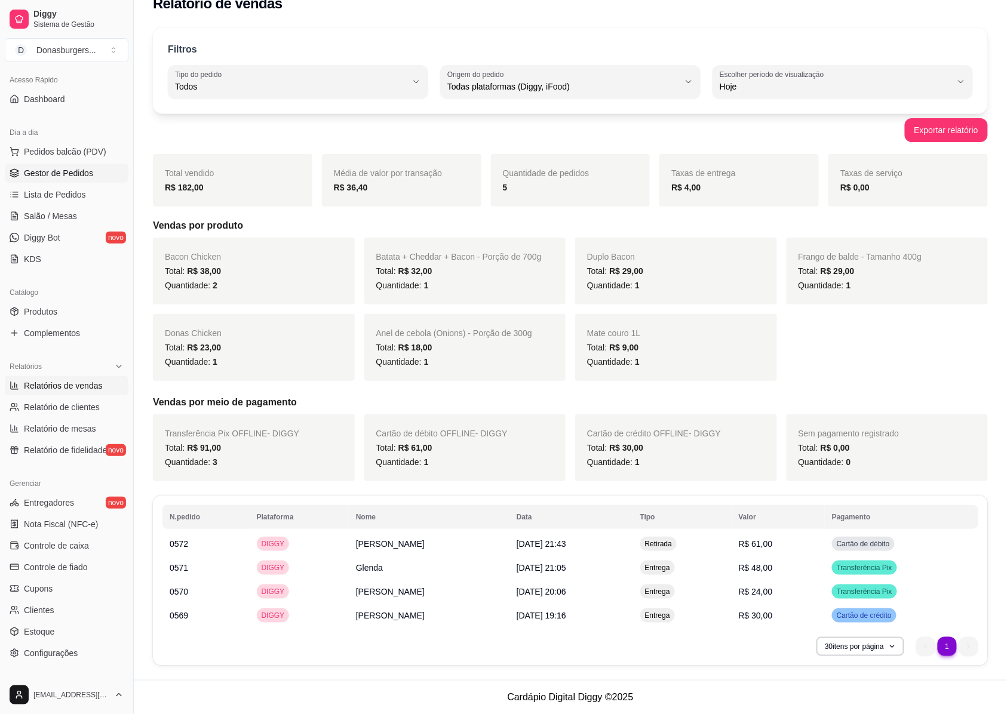
click at [56, 164] on link "Gestor de Pedidos" at bounding box center [67, 173] width 124 height 19
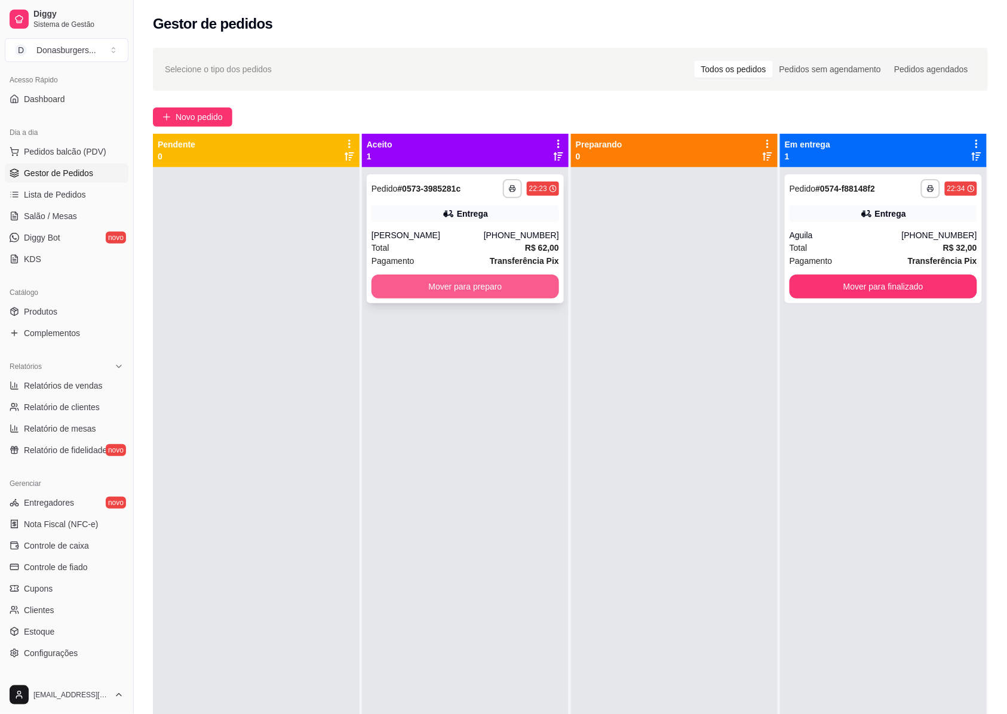
click at [401, 285] on button "Mover para preparo" at bounding box center [465, 287] width 188 height 24
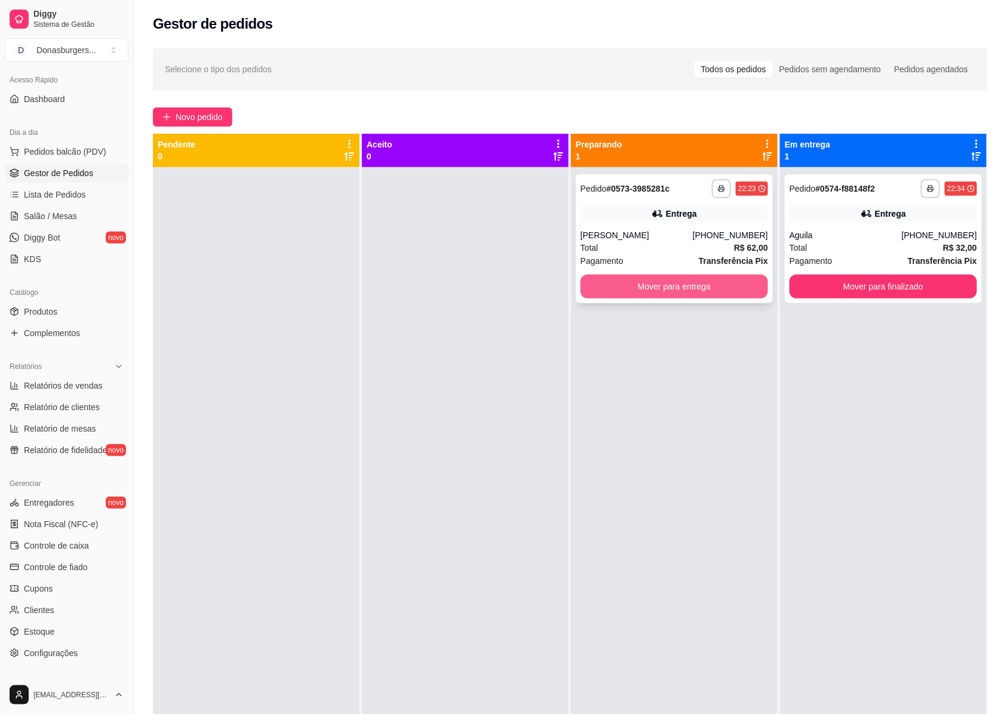
click at [700, 288] on button "Mover para entrega" at bounding box center [675, 287] width 188 height 24
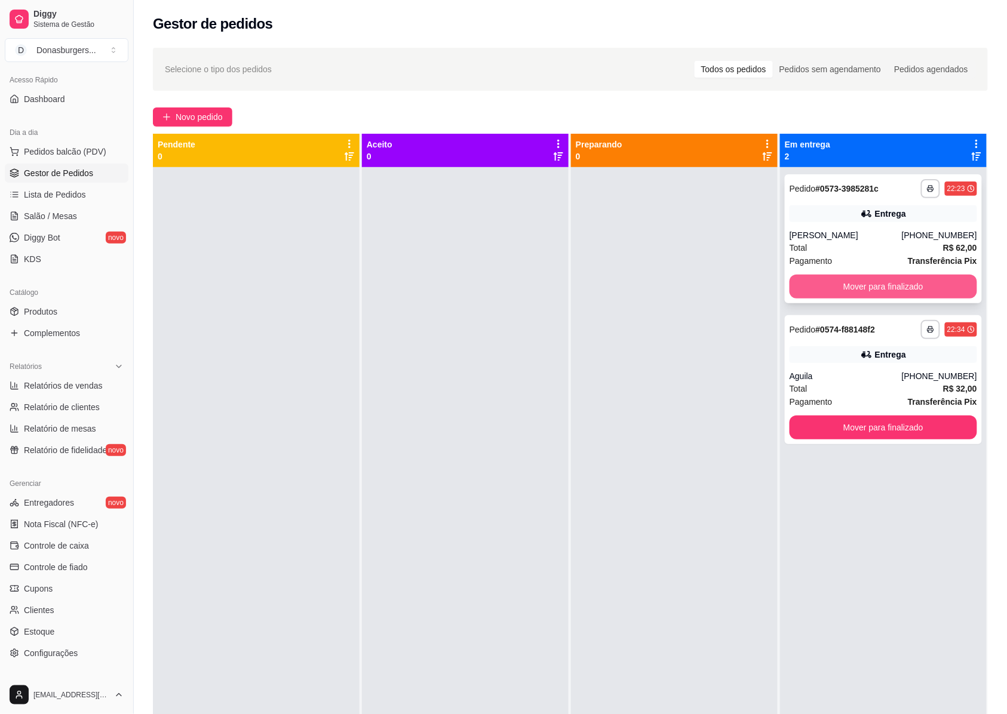
click at [872, 278] on button "Mover para finalizado" at bounding box center [884, 287] width 188 height 24
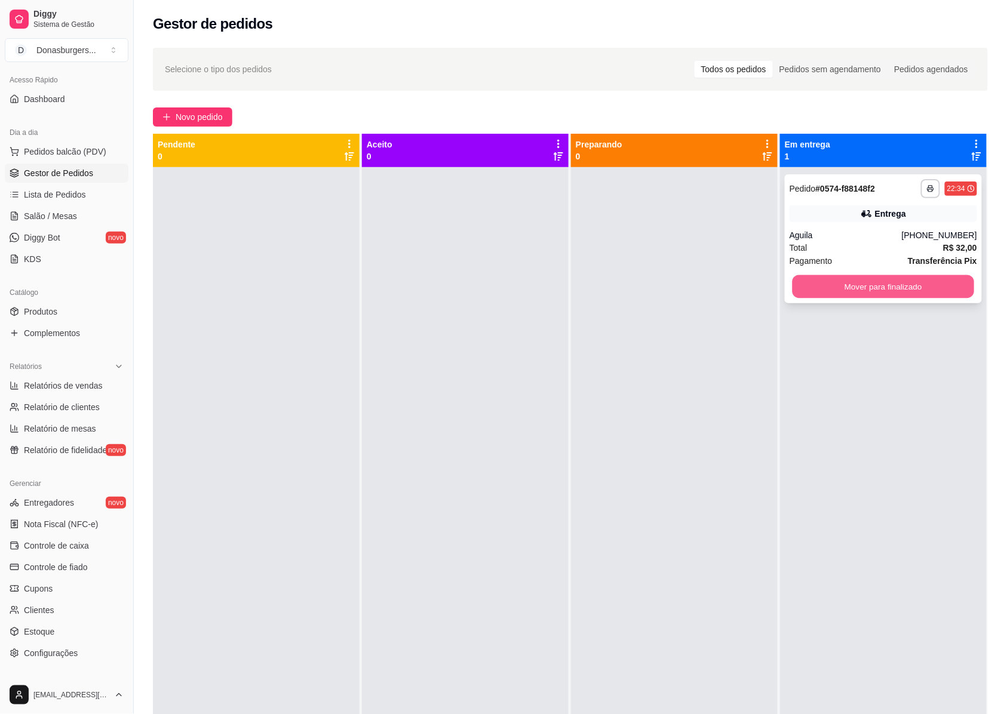
click at [860, 280] on button "Mover para finalizado" at bounding box center [884, 286] width 182 height 23
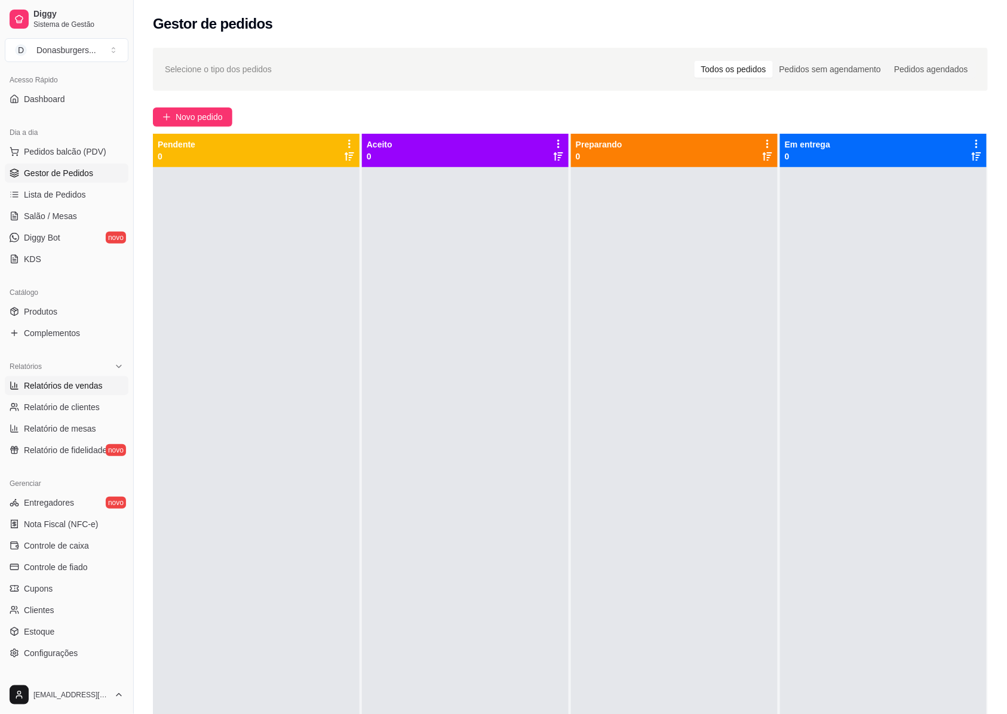
click at [68, 380] on span "Relatórios de vendas" at bounding box center [63, 386] width 79 height 12
select select "ALL"
select select "0"
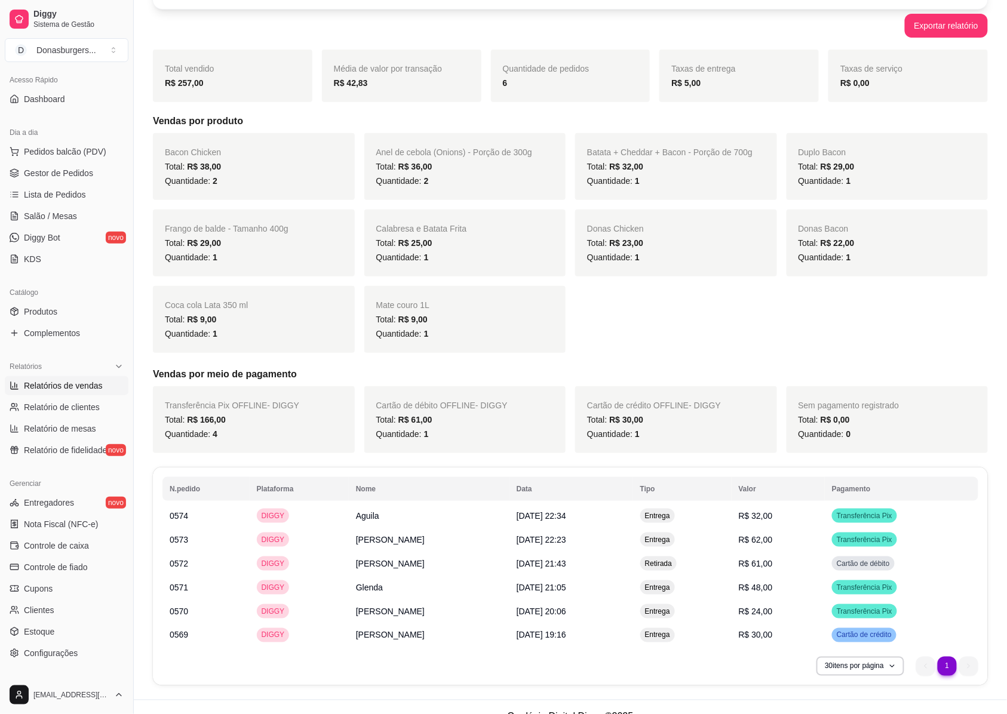
scroll to position [151, 0]
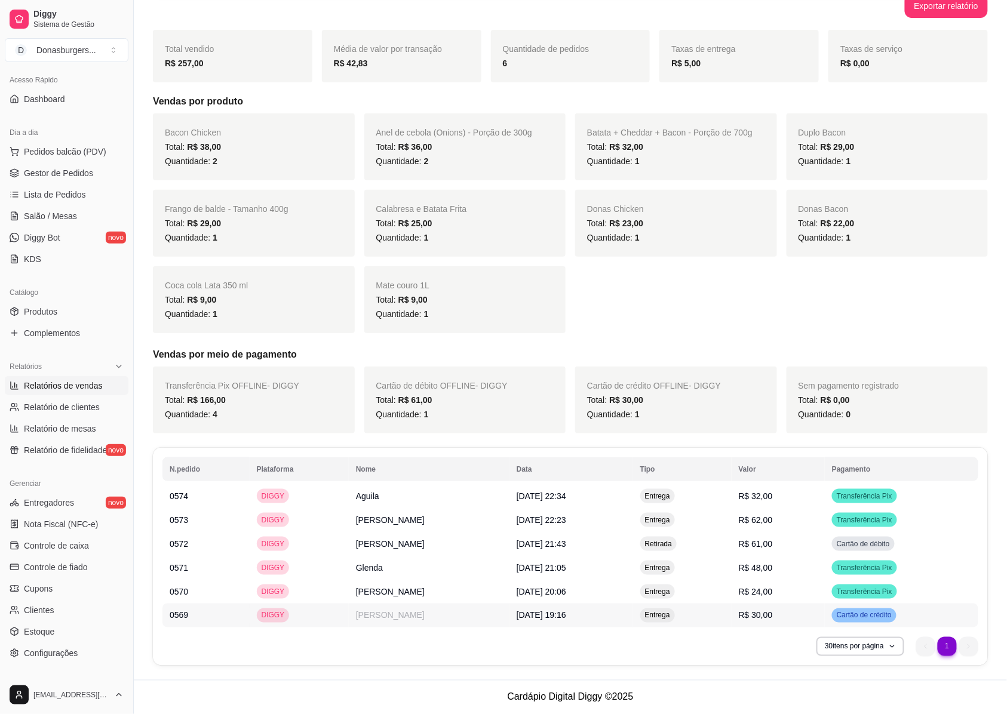
click at [843, 615] on span "Cartão de crédito" at bounding box center [864, 616] width 60 height 10
click at [70, 164] on link "Gestor de Pedidos" at bounding box center [67, 173] width 124 height 19
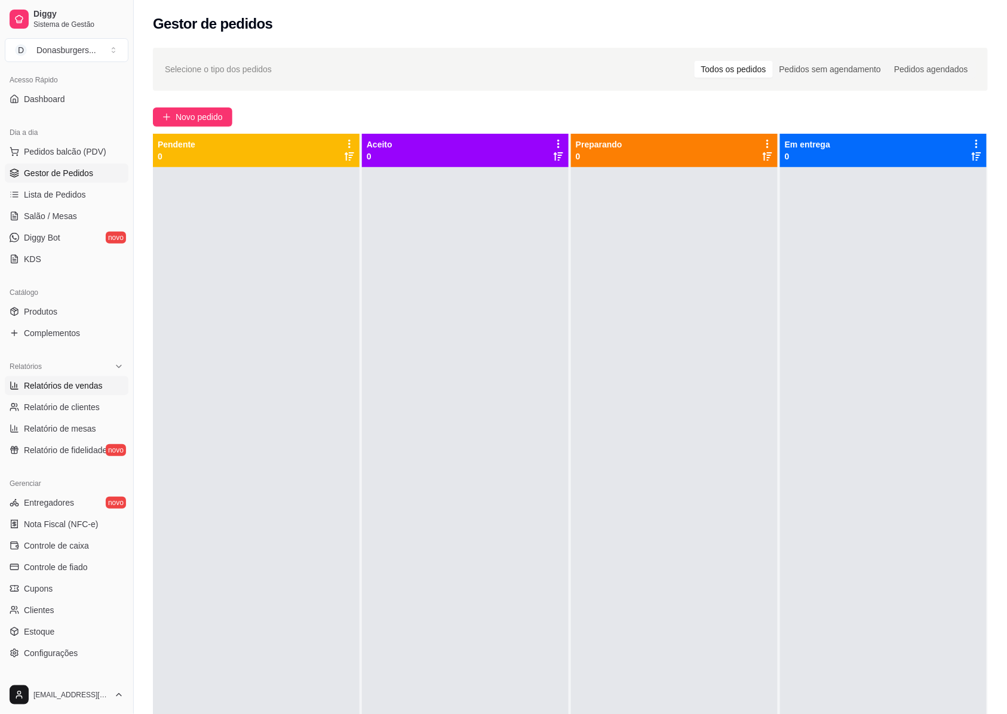
click at [87, 380] on span "Relatórios de vendas" at bounding box center [63, 386] width 79 height 12
select select "ALL"
select select "0"
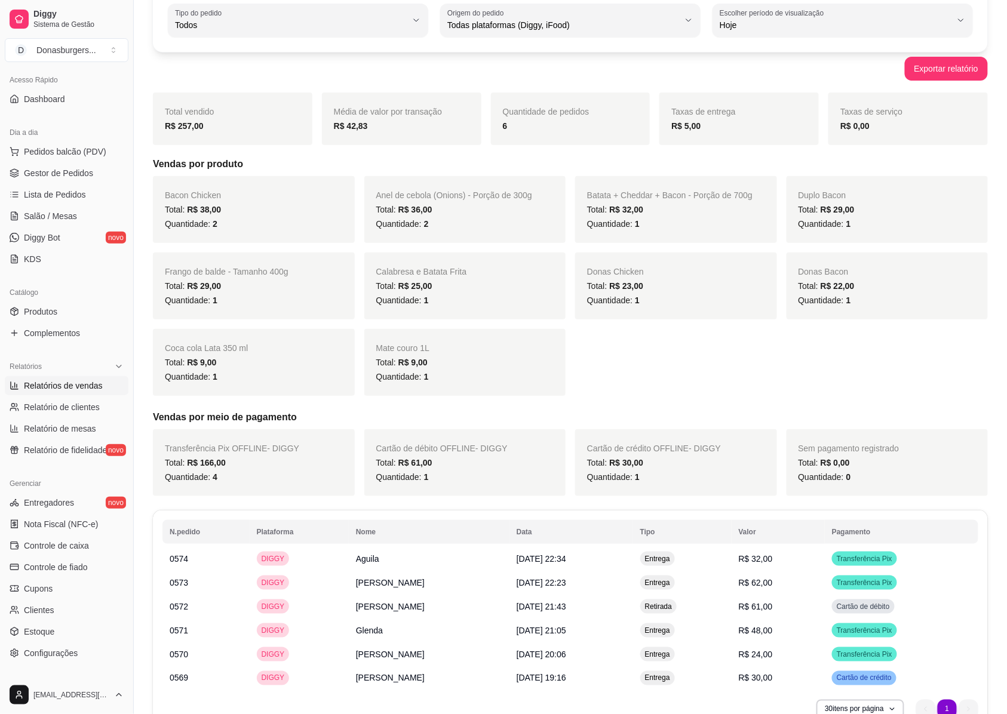
scroll to position [151, 0]
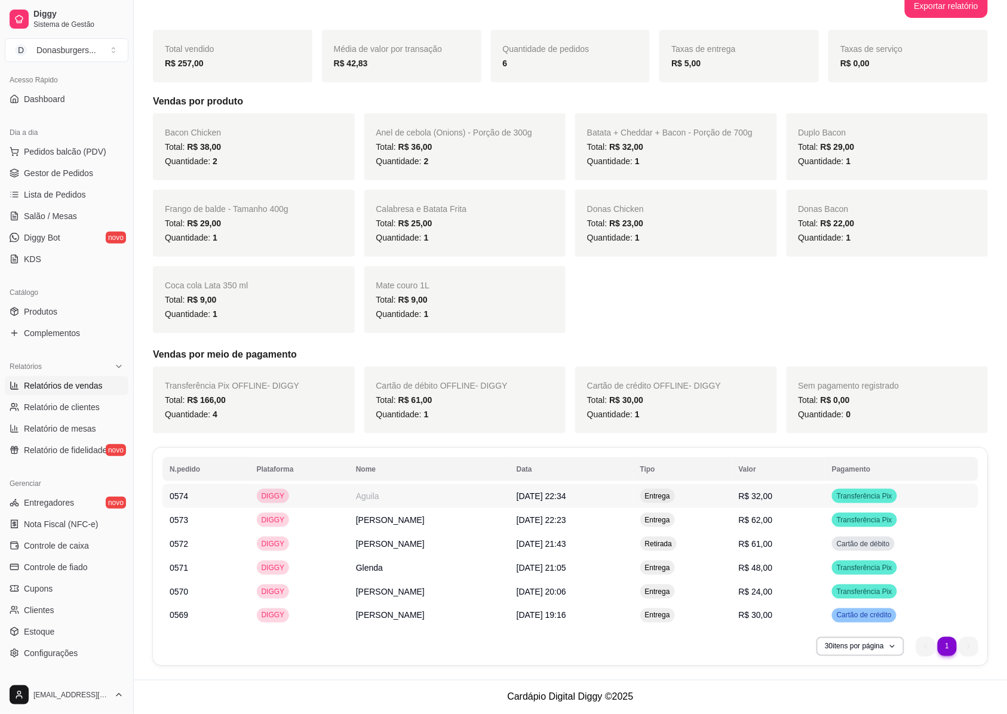
click at [261, 500] on span "DIGGY" at bounding box center [273, 497] width 28 height 10
click at [213, 520] on td "0573" at bounding box center [205, 520] width 87 height 24
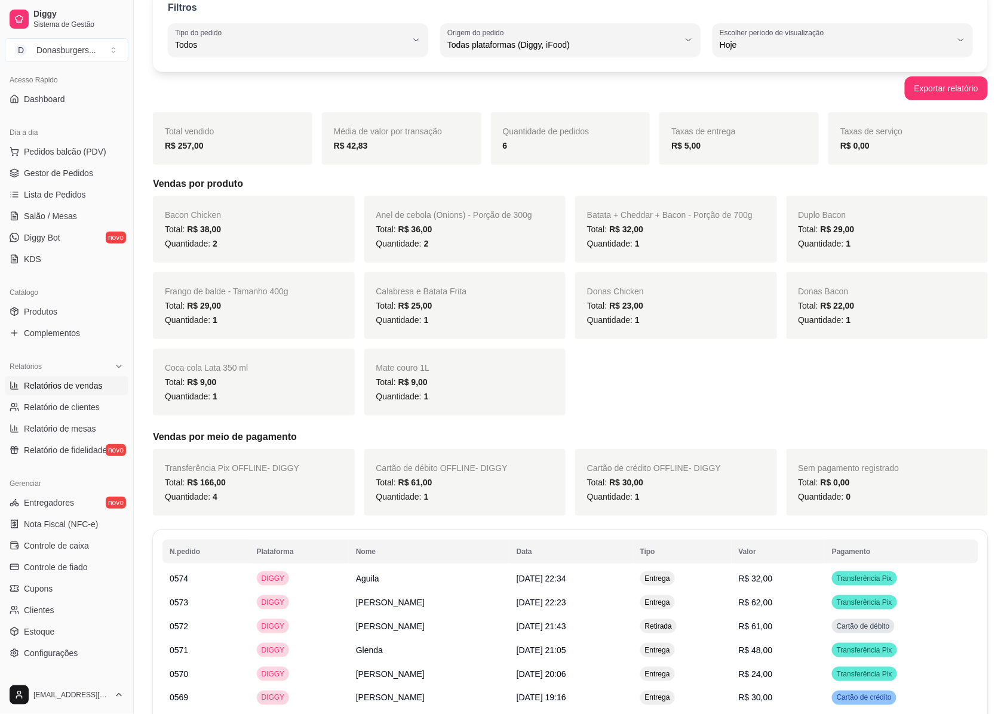
scroll to position [0, 0]
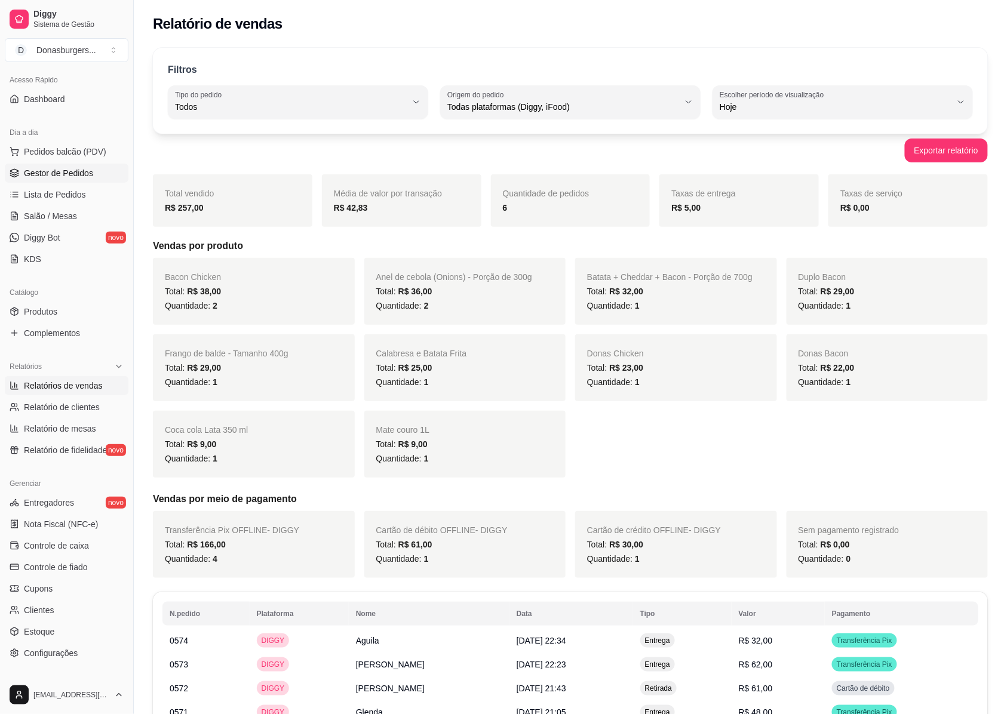
click at [69, 174] on span "Gestor de Pedidos" at bounding box center [58, 173] width 69 height 12
